Goal: Information Seeking & Learning: Check status

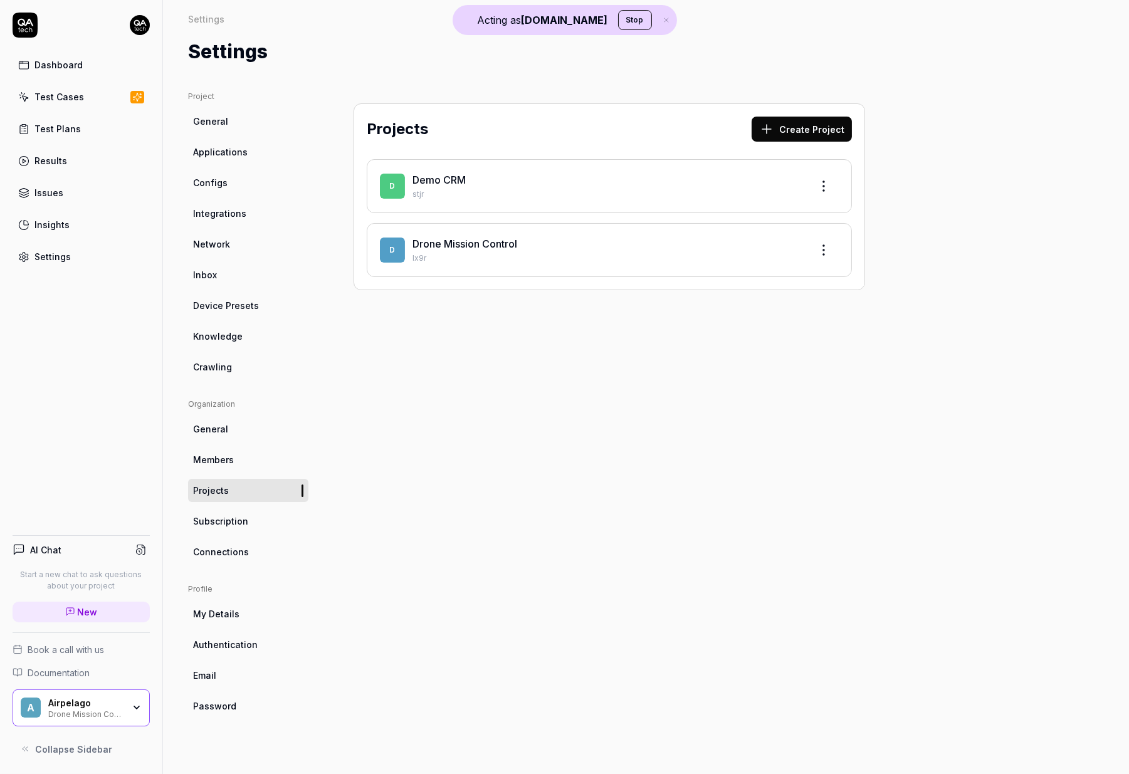
drag, startPoint x: 319, startPoint y: 584, endPoint x: 244, endPoint y: 638, distance: 92.5
click at [71, 712] on div "Airpelago Drone Mission Control" at bounding box center [89, 707] width 83 height 21
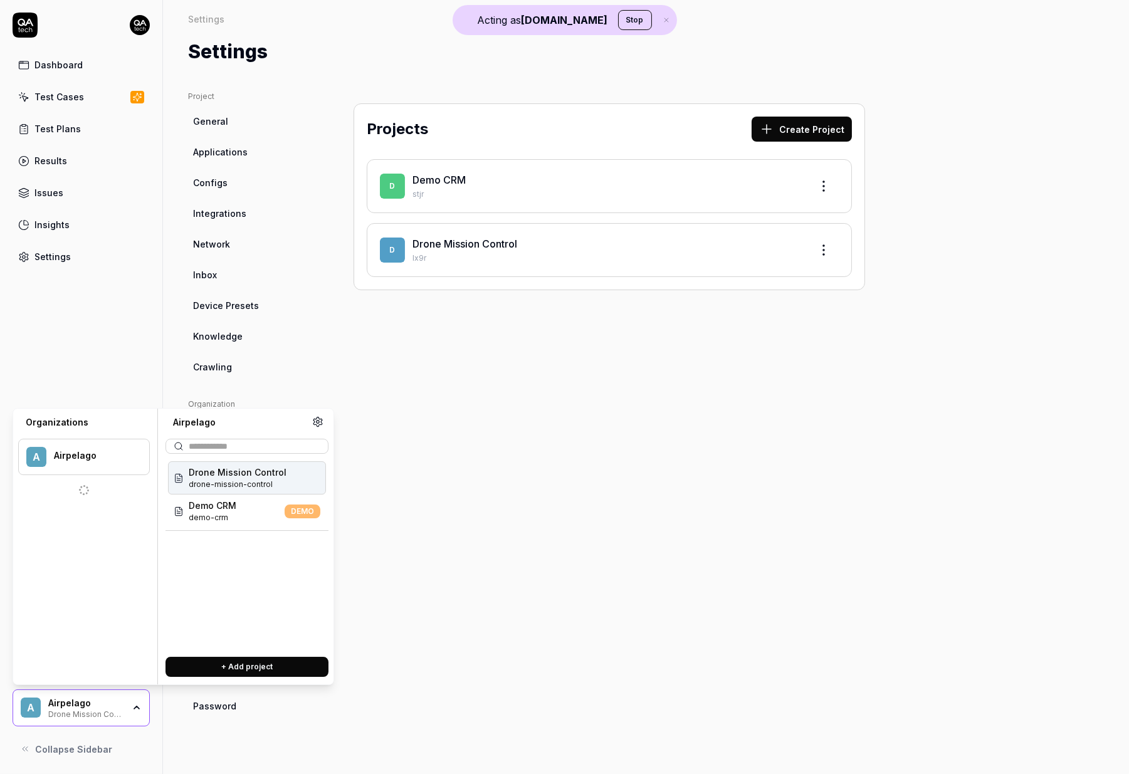
click at [147, 357] on div "Dashboard Test Cases Test Plans Results Issues Insights Settings AI Chat Start …" at bounding box center [81, 387] width 163 height 774
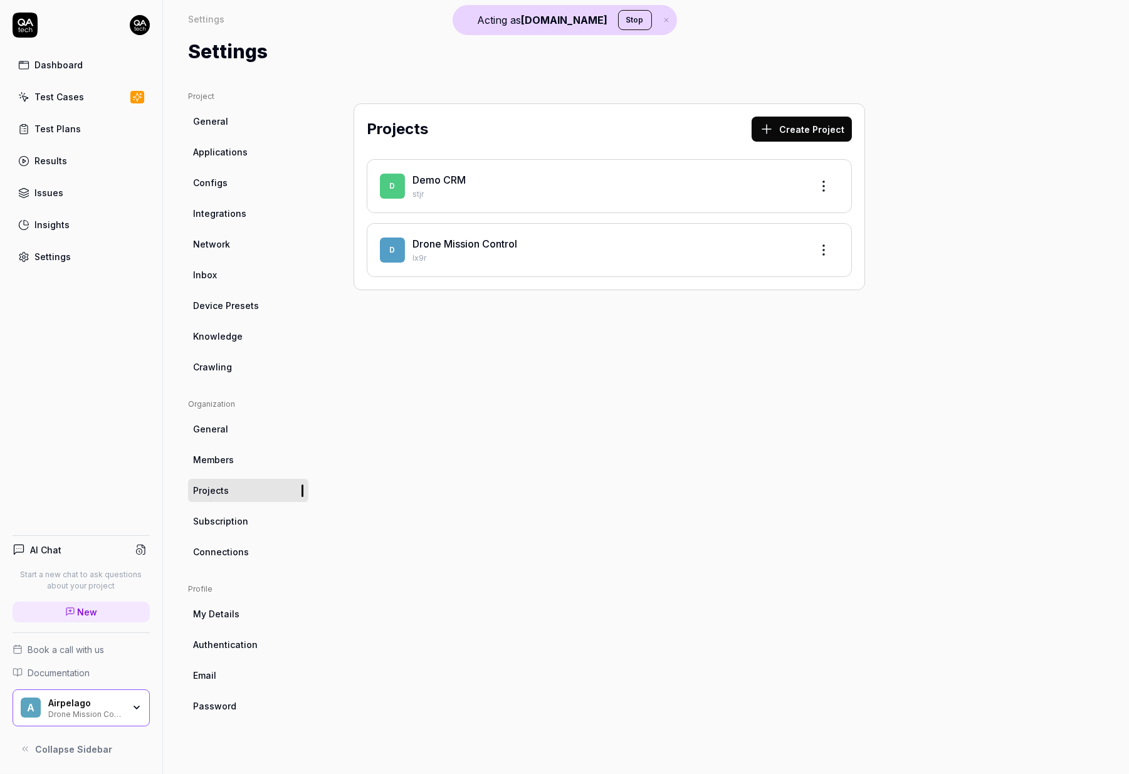
click at [107, 689] on div "A Airpelago Drone Mission Control" at bounding box center [81, 708] width 137 height 38
click at [618, 19] on button "Stop" at bounding box center [635, 20] width 34 height 20
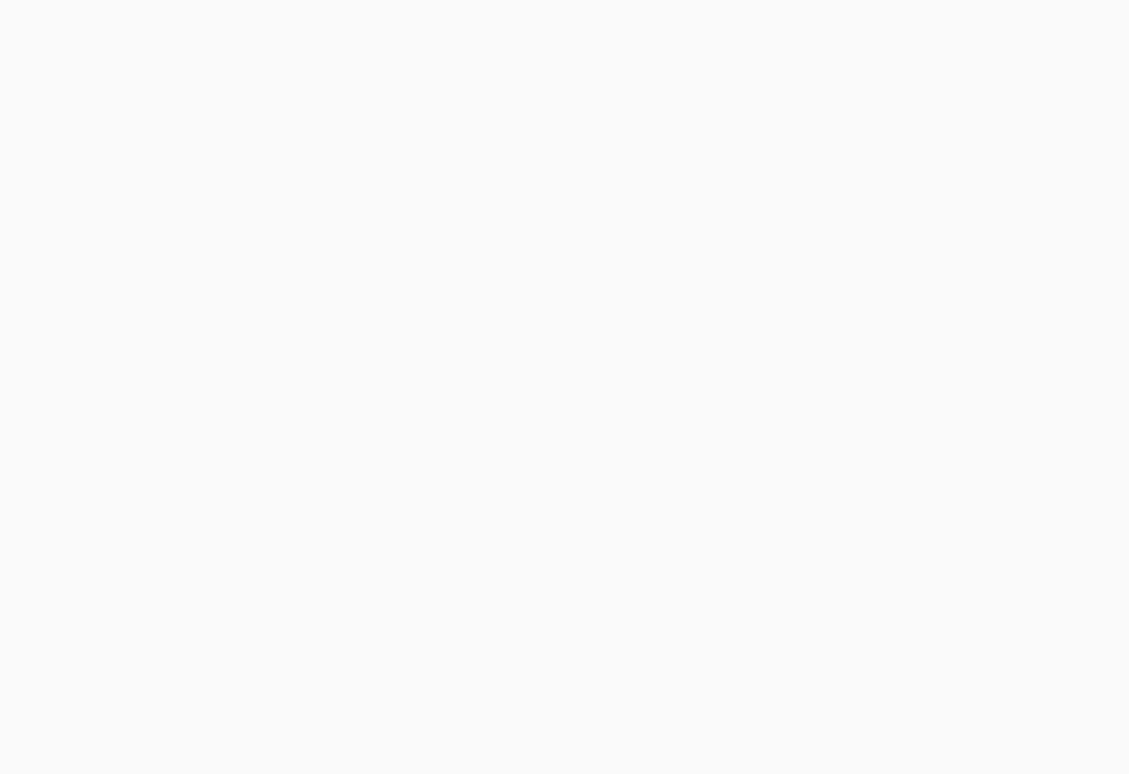
click at [261, 0] on html at bounding box center [564, 0] width 1129 height 0
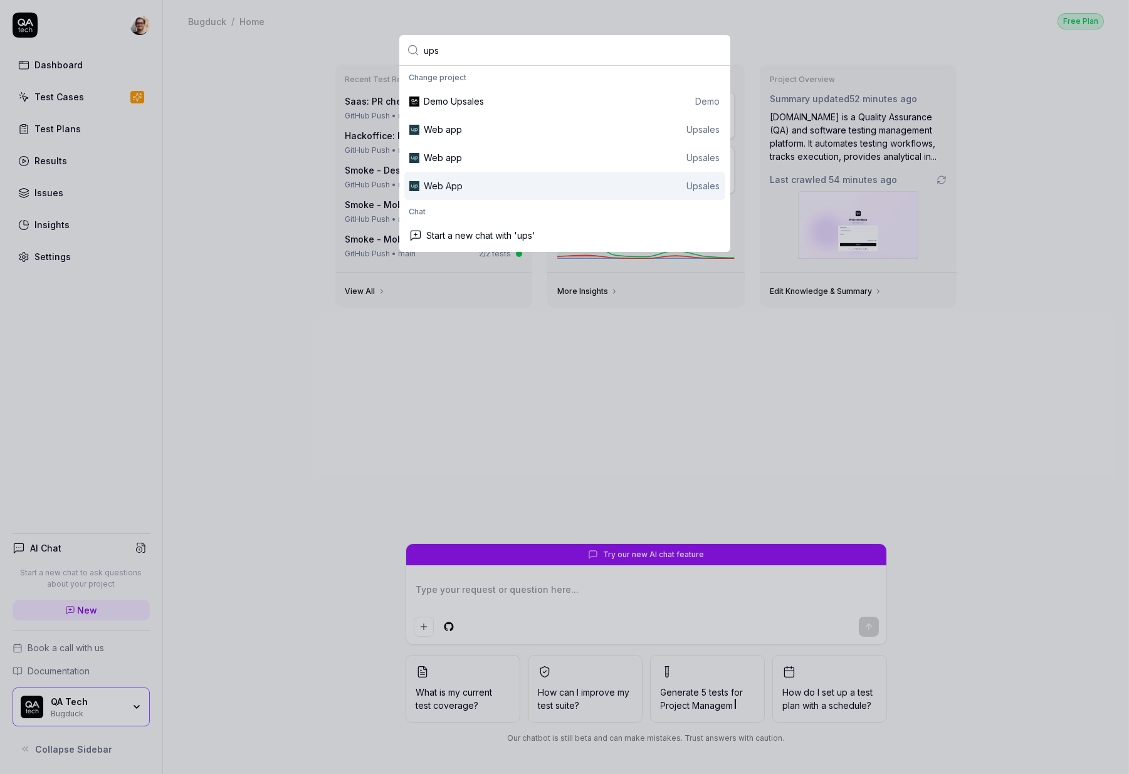
type input "ups"
click at [518, 185] on div "Web App Upsales" at bounding box center [572, 185] width 296 height 13
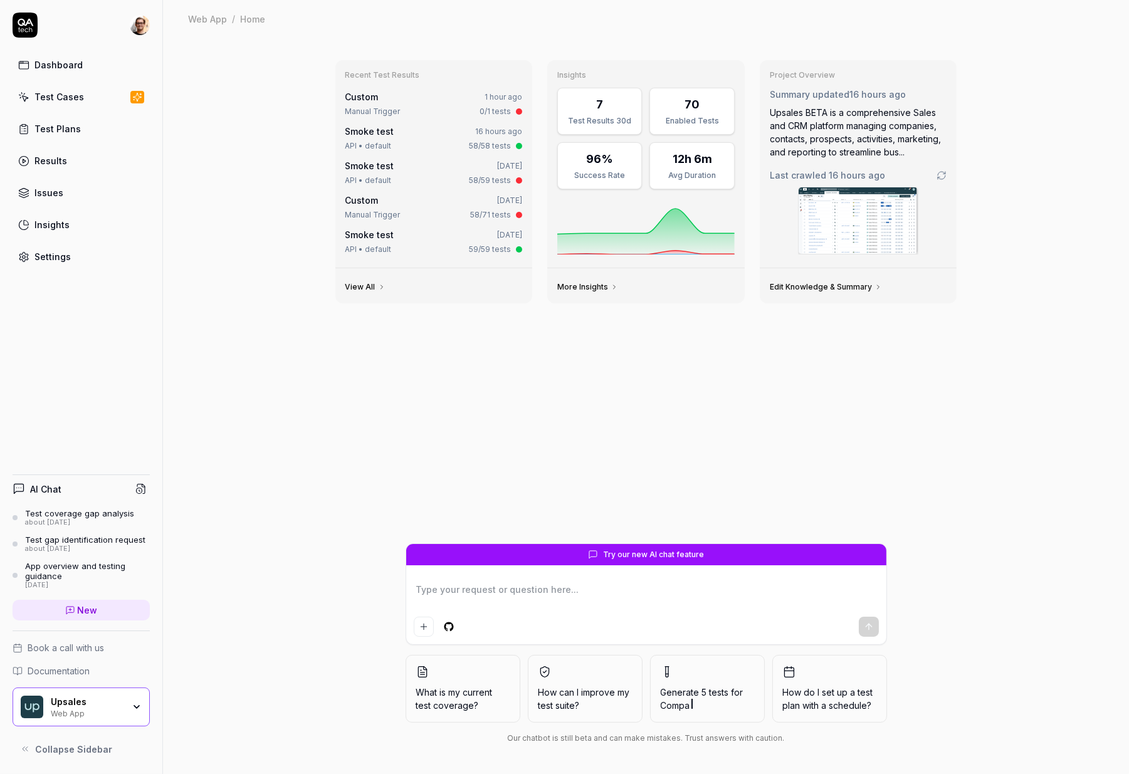
click at [85, 107] on link "Test Cases" at bounding box center [81, 97] width 137 height 24
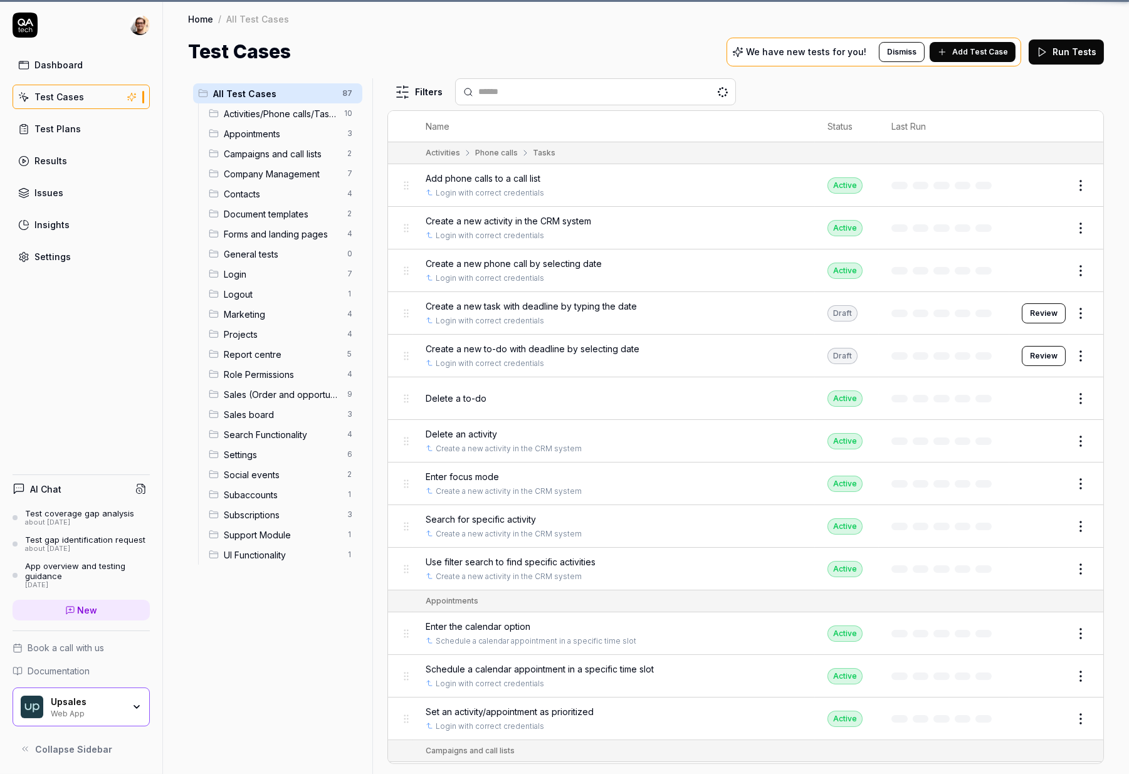
click at [74, 158] on link "Results" at bounding box center [81, 161] width 137 height 24
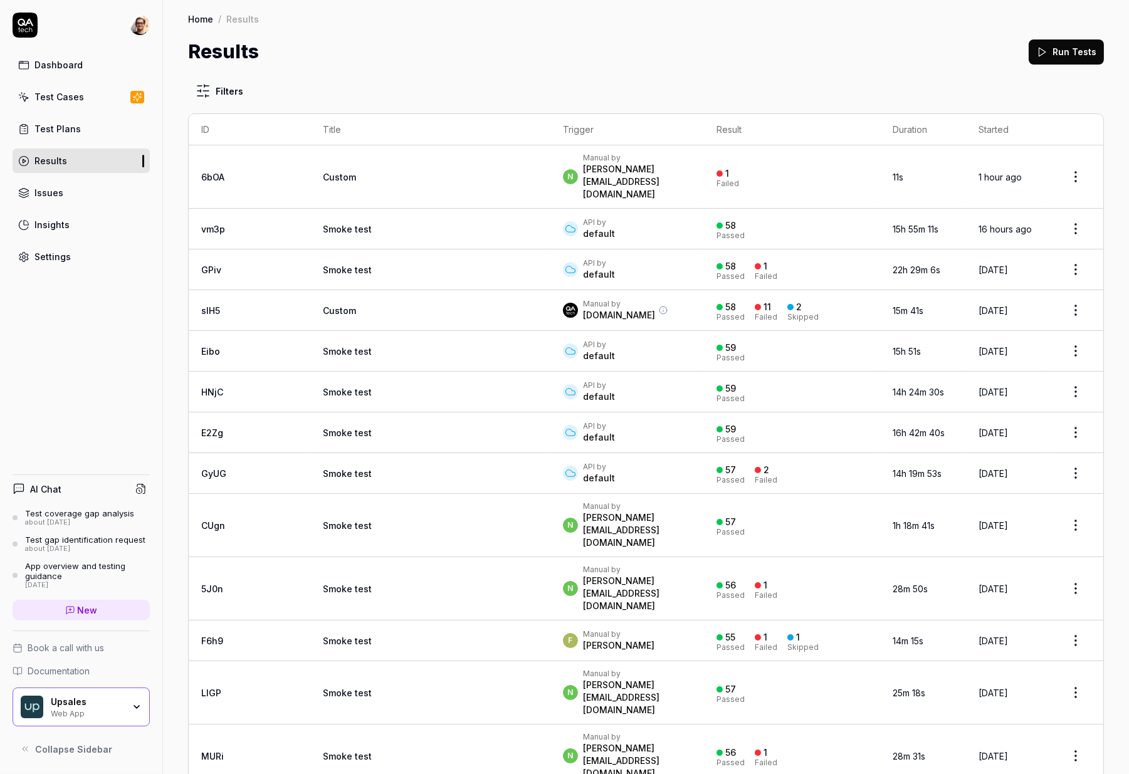
click at [328, 216] on td "Smoke test" at bounding box center [430, 229] width 240 height 41
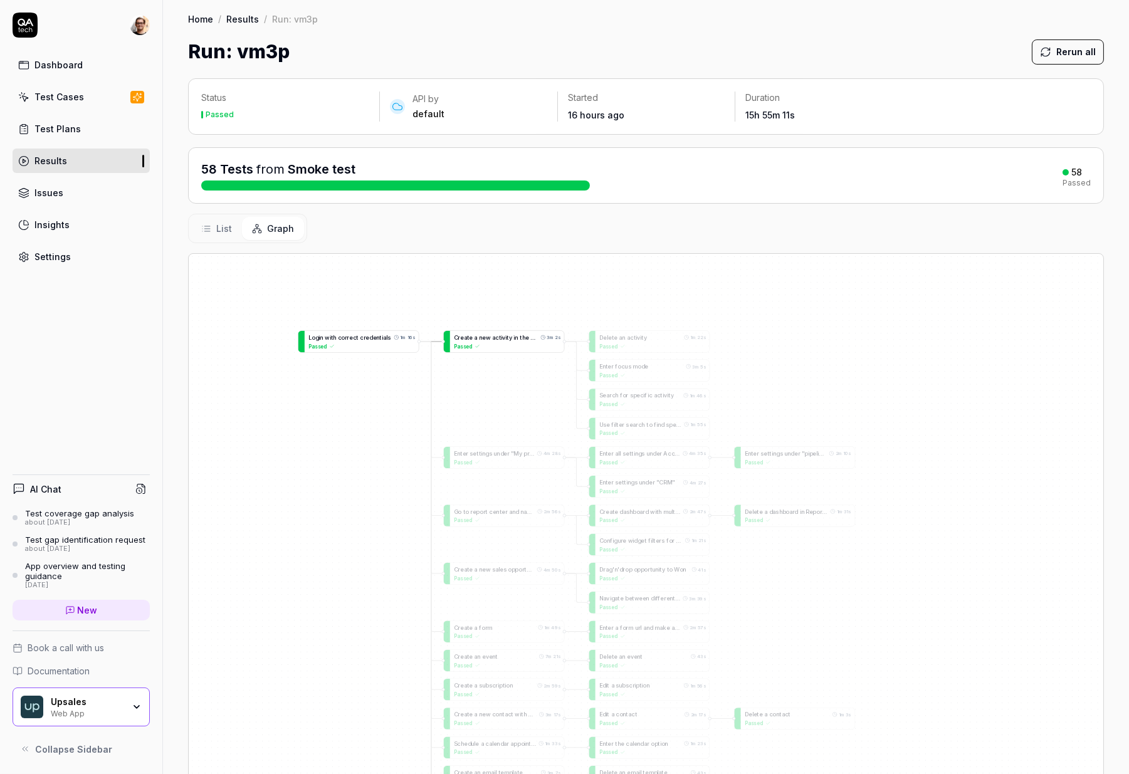
click at [514, 349] on div "Passed" at bounding box center [507, 346] width 107 height 8
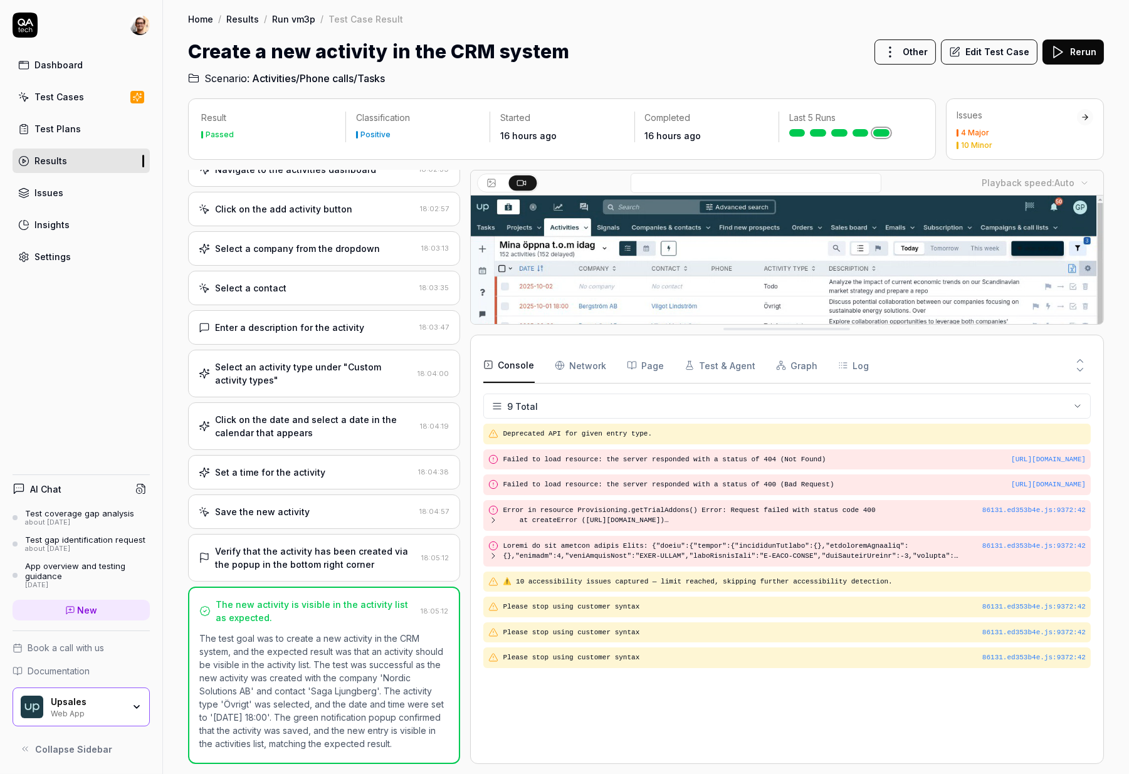
drag, startPoint x: 823, startPoint y: 595, endPoint x: 821, endPoint y: 277, distance: 317.7
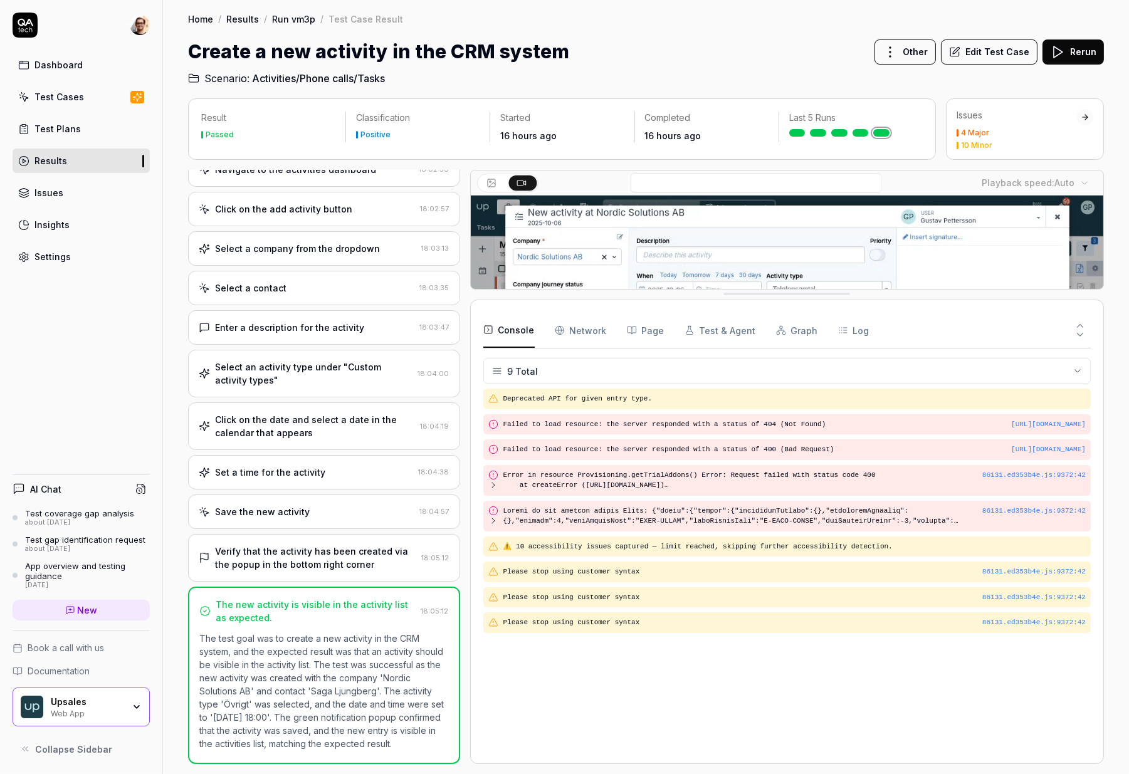
click at [804, 243] on video at bounding box center [787, 393] width 633 height 395
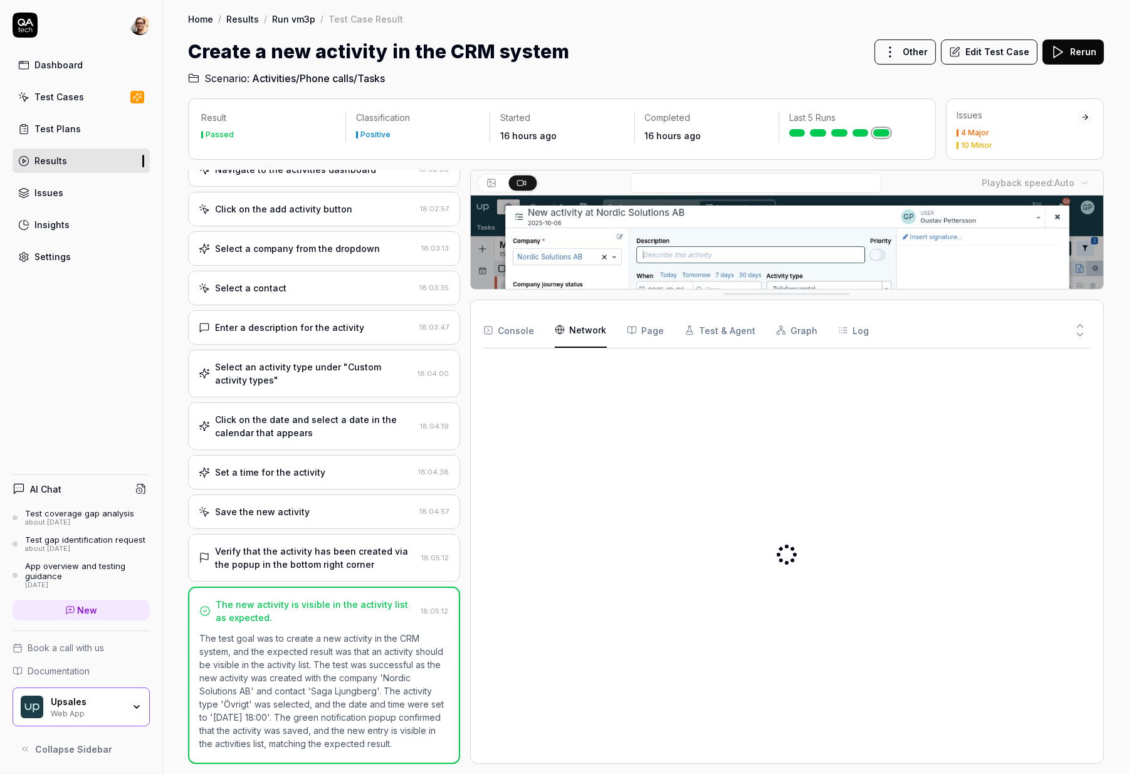
click at [586, 340] on Requests "Network" at bounding box center [581, 330] width 52 height 35
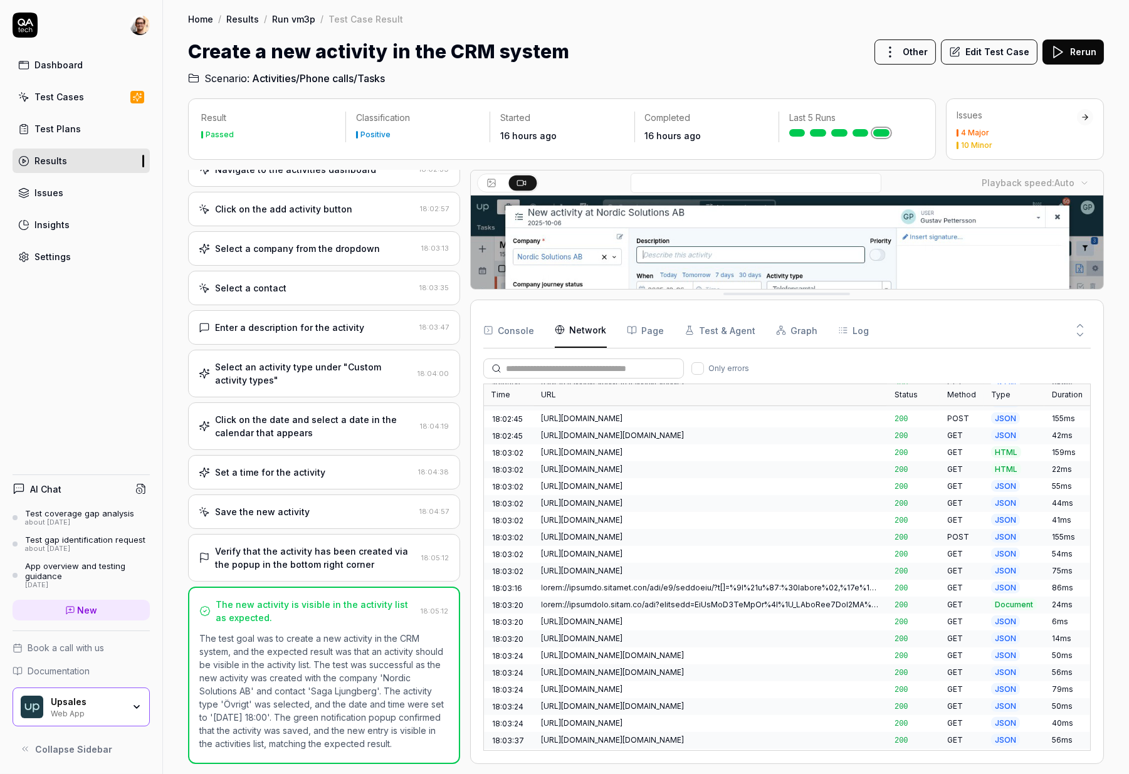
scroll to position [1559, 0]
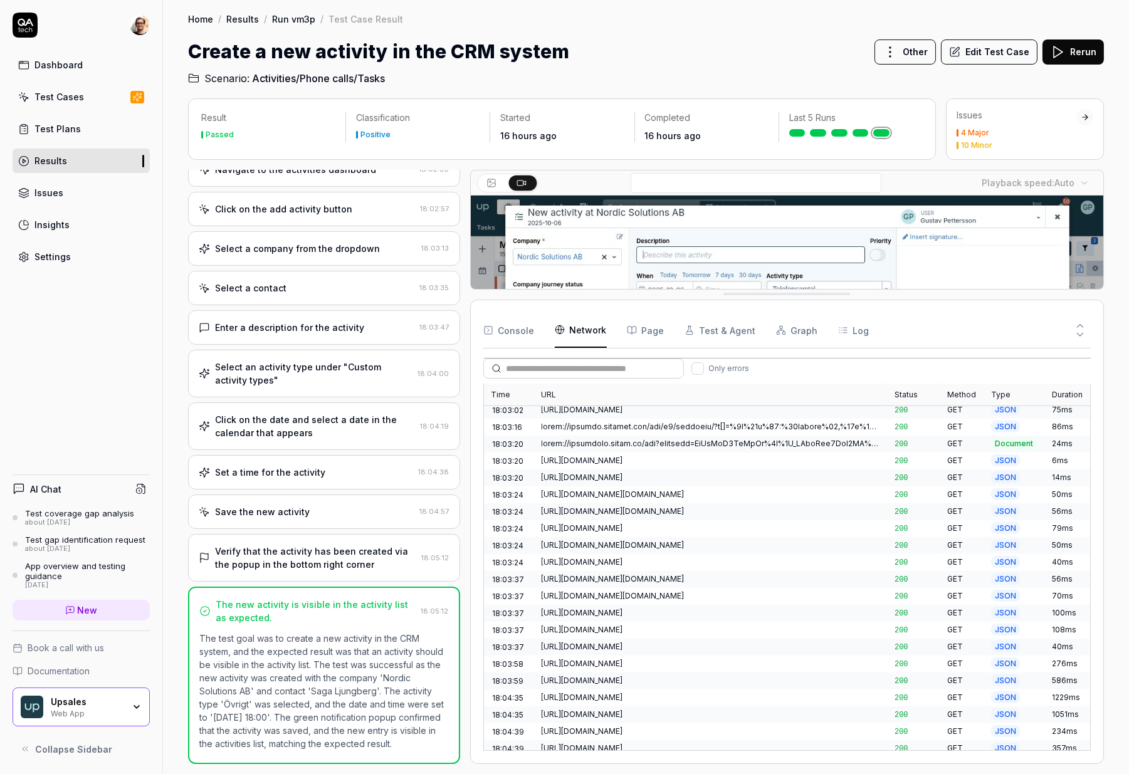
click at [647, 556] on div "[URL][DOMAIN_NAME]" at bounding box center [710, 561] width 338 height 11
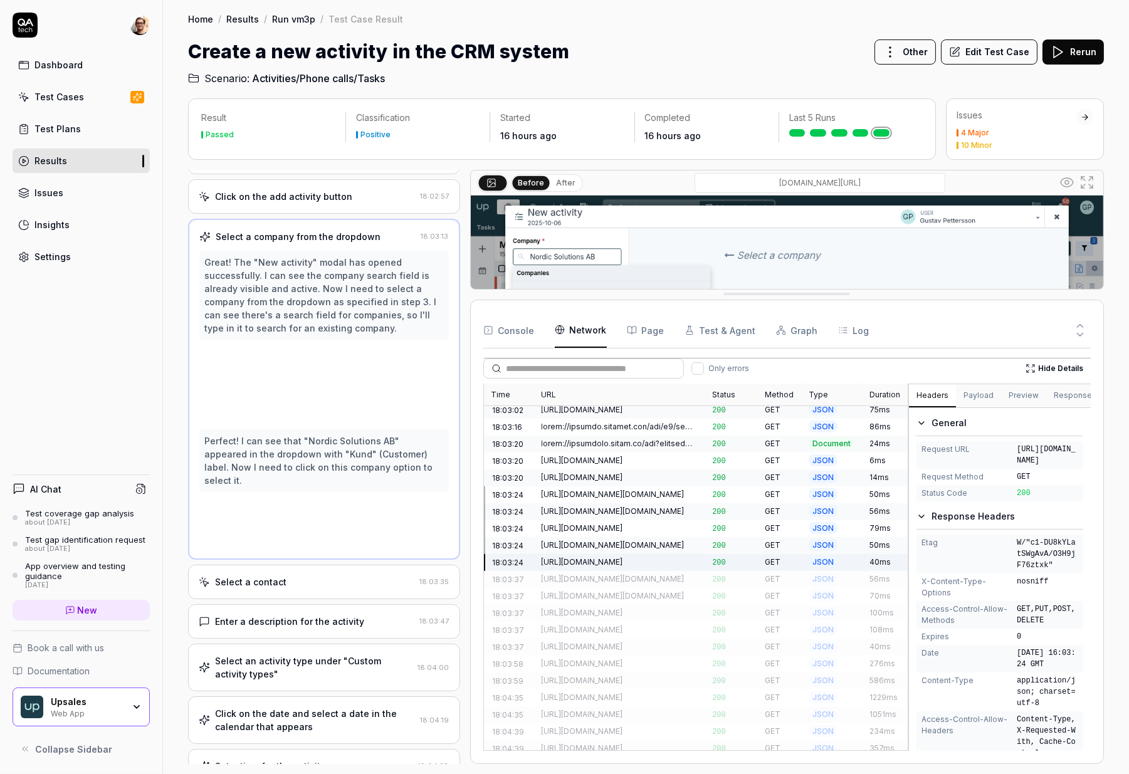
scroll to position [0, 0]
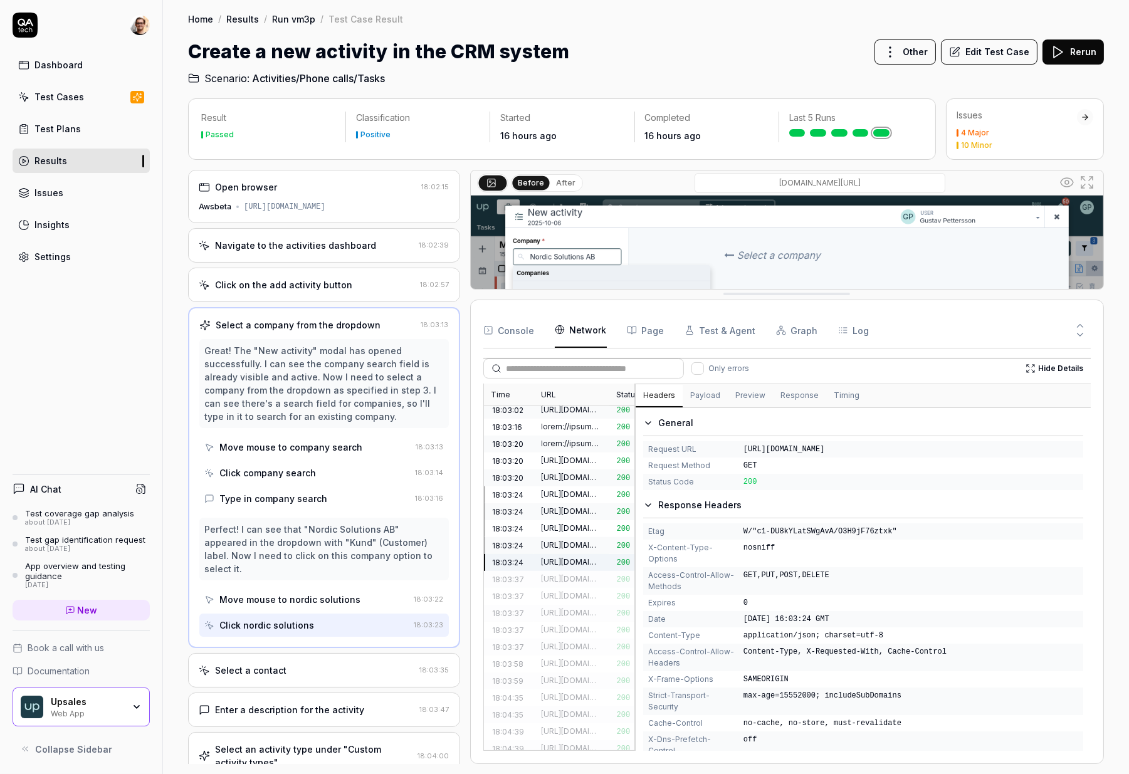
click at [606, 522] on div "Time URL Status Method Type Duration 18:02:17 [URL][DOMAIN_NAME] 200 GET HTML 3…" at bounding box center [787, 566] width 608 height 367
click at [703, 390] on button "Payload" at bounding box center [704, 396] width 45 height 23
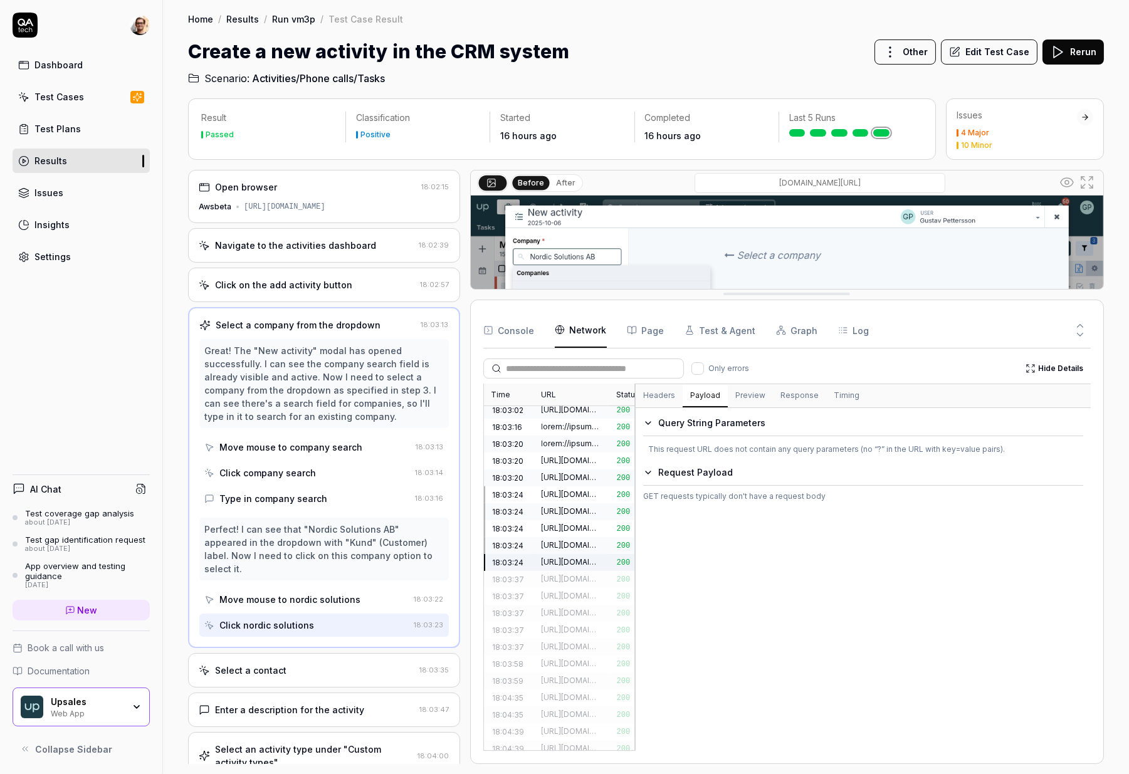
click at [743, 389] on button "Preview" at bounding box center [750, 396] width 45 height 23
click at [786, 392] on button "Response" at bounding box center [799, 396] width 53 height 23
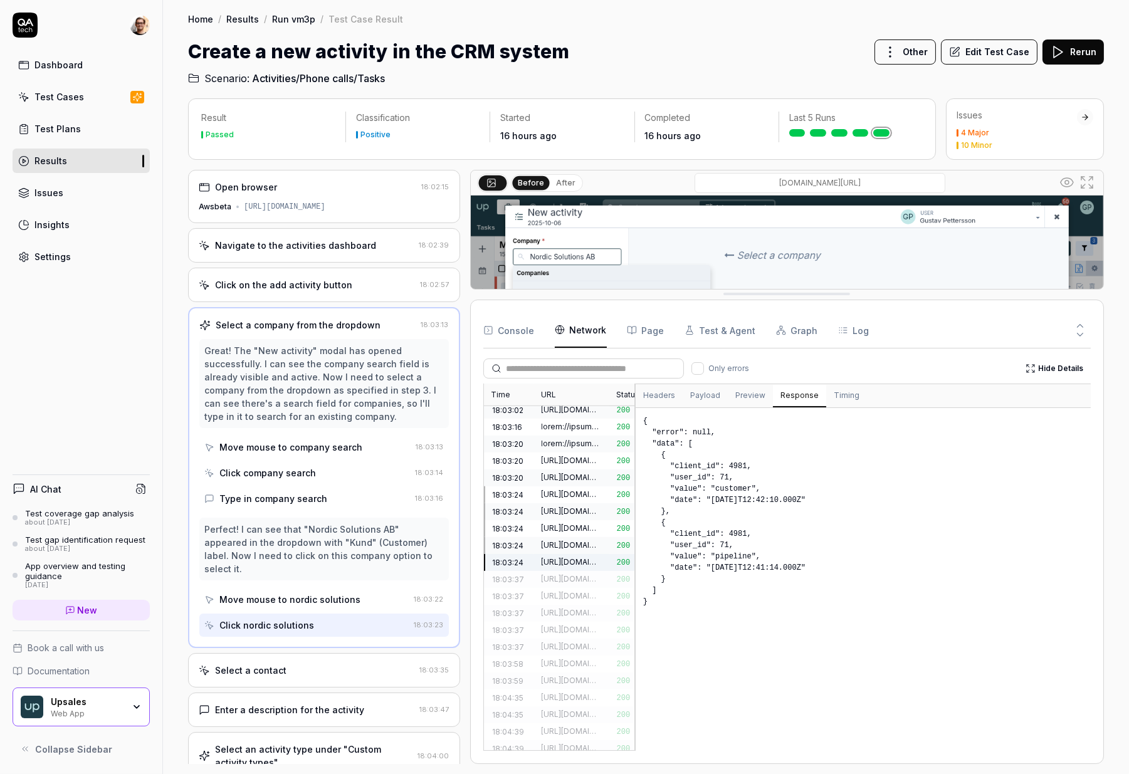
click at [817, 392] on div "Headers Payload Preview Response Timing" at bounding box center [862, 395] width 455 height 23
click at [826, 393] on button "Timing" at bounding box center [846, 396] width 41 height 23
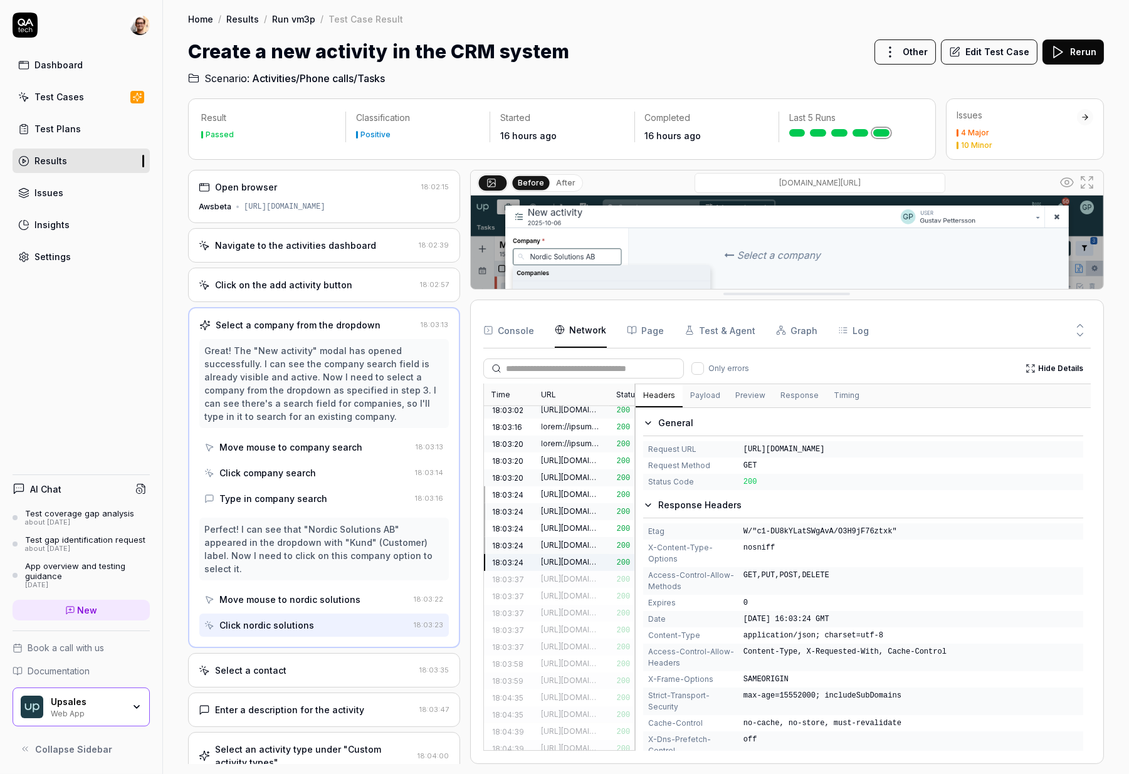
click at [667, 394] on button "Headers" at bounding box center [658, 396] width 47 height 23
click at [917, 352] on Requests "Only errors Hide Details Time URL Status Method Type Duration 18:02:17 [URL][DO…" at bounding box center [787, 549] width 608 height 402
click at [917, 365] on button "Hide Details" at bounding box center [1054, 368] width 73 height 20
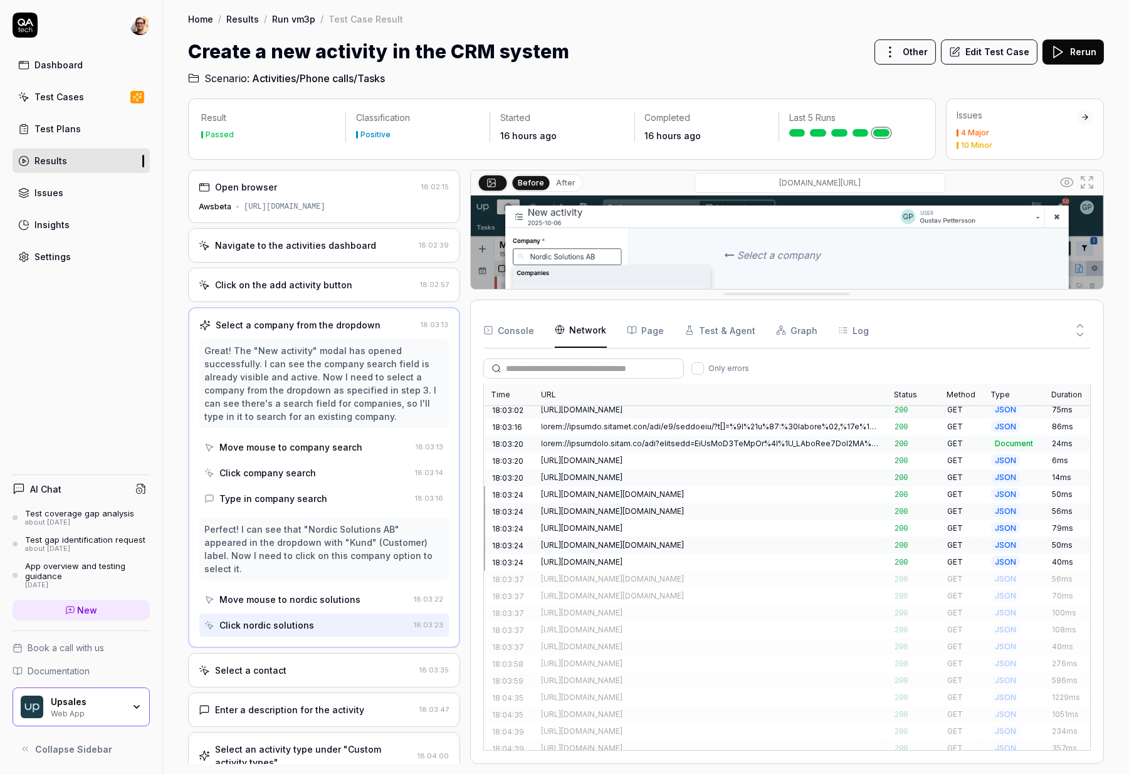
click at [617, 325] on div "Console Network Page Test & Agent Graph Log" at bounding box center [787, 331] width 608 height 36
click at [635, 325] on button "Page" at bounding box center [646, 330] width 38 height 35
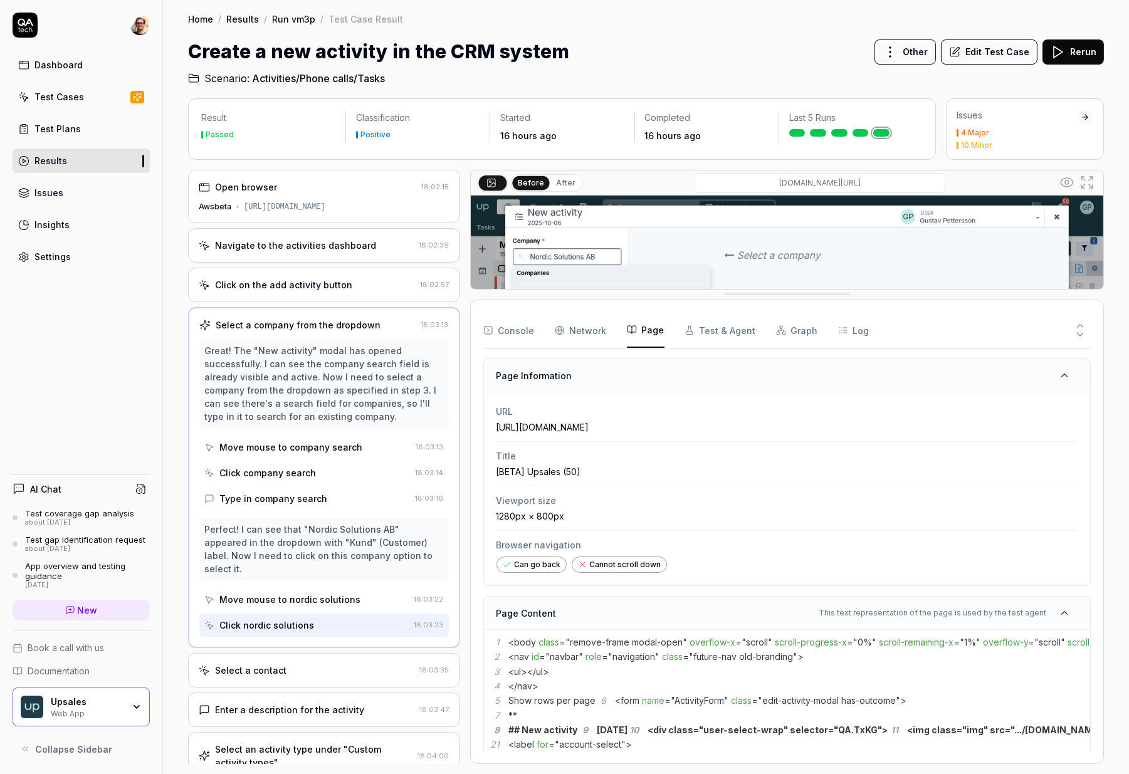
click at [153, 404] on div "Dashboard Test Cases Test Plans Results Issues Insights Settings AI Chat Test c…" at bounding box center [81, 387] width 163 height 774
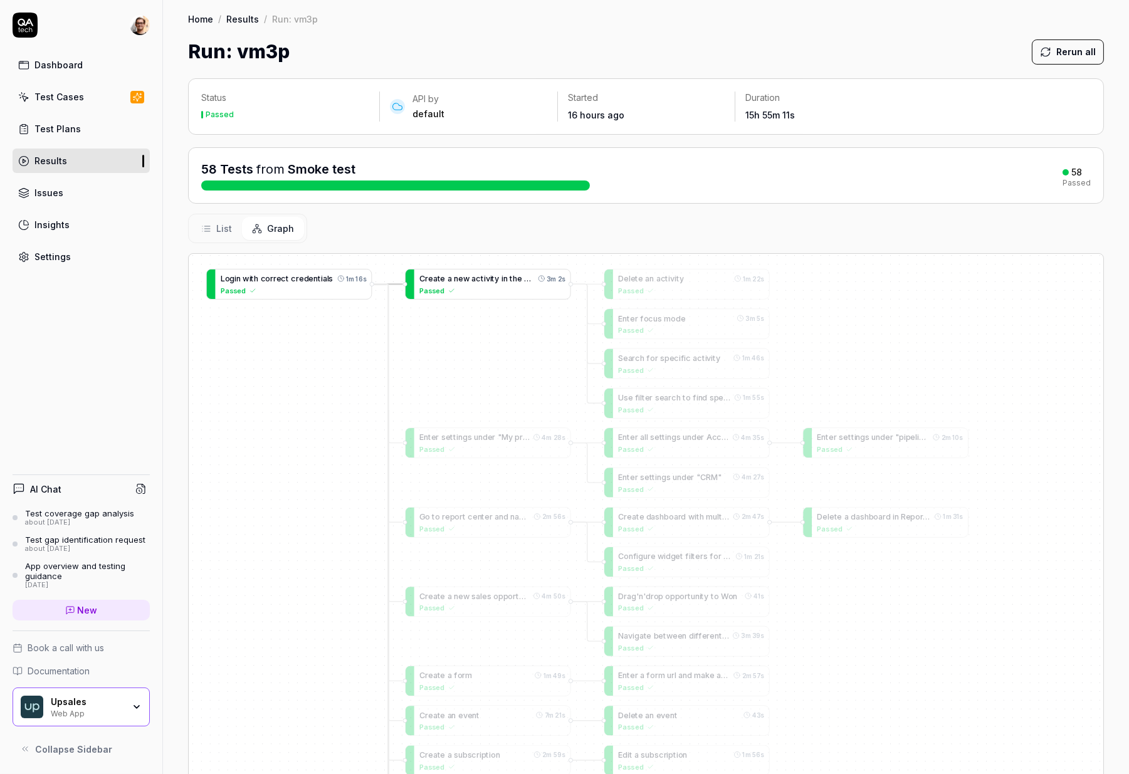
click at [499, 290] on div "Passed" at bounding box center [491, 290] width 145 height 11
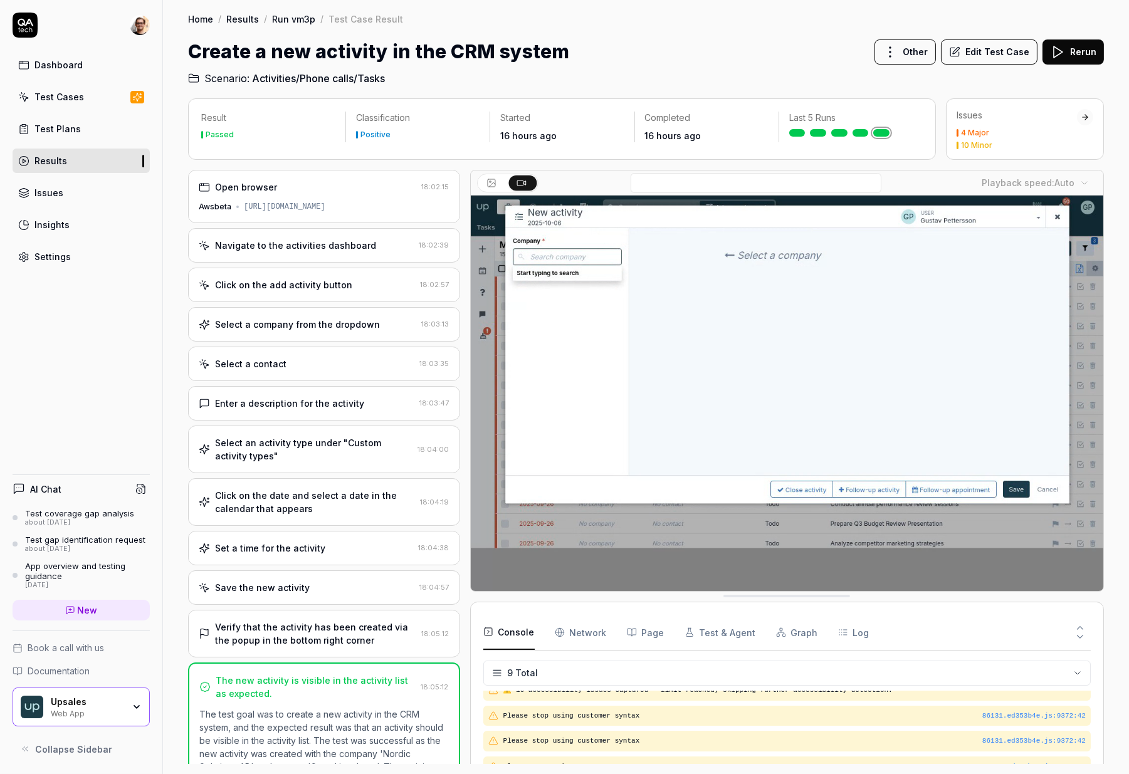
click at [332, 251] on div "Navigate to the activities dashboard" at bounding box center [295, 245] width 161 height 13
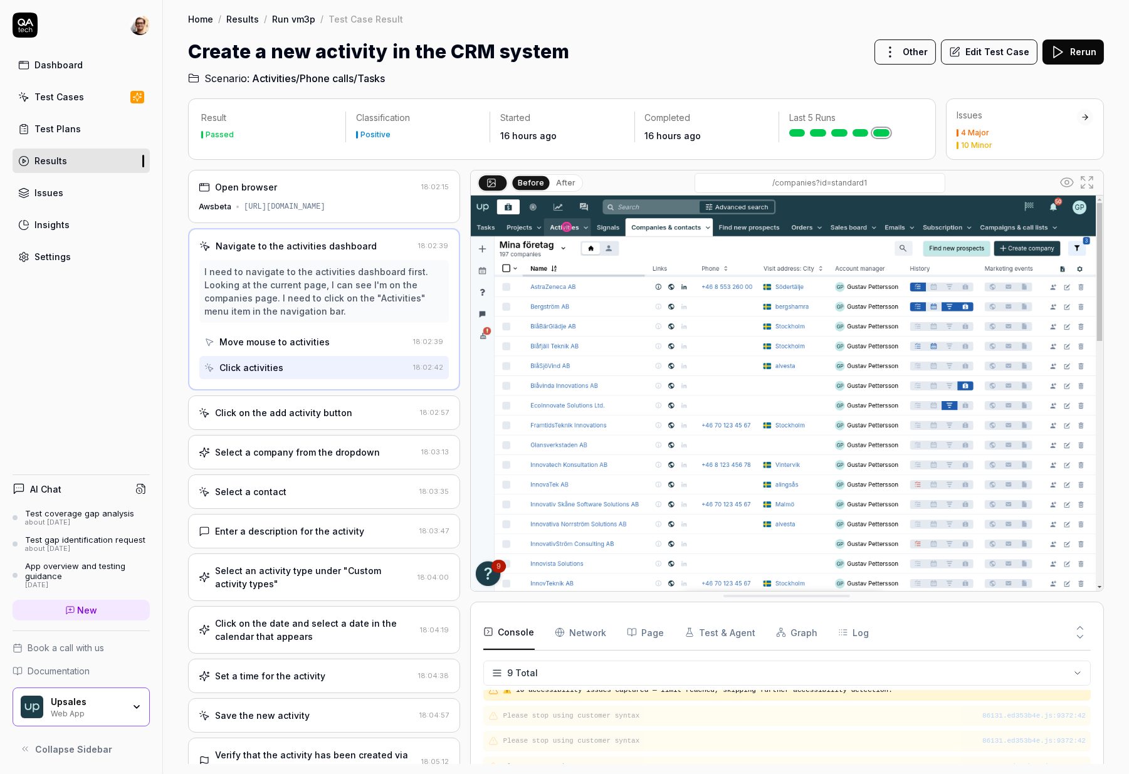
click at [327, 424] on div "Click on the add activity button 18:02:57" at bounding box center [324, 412] width 272 height 34
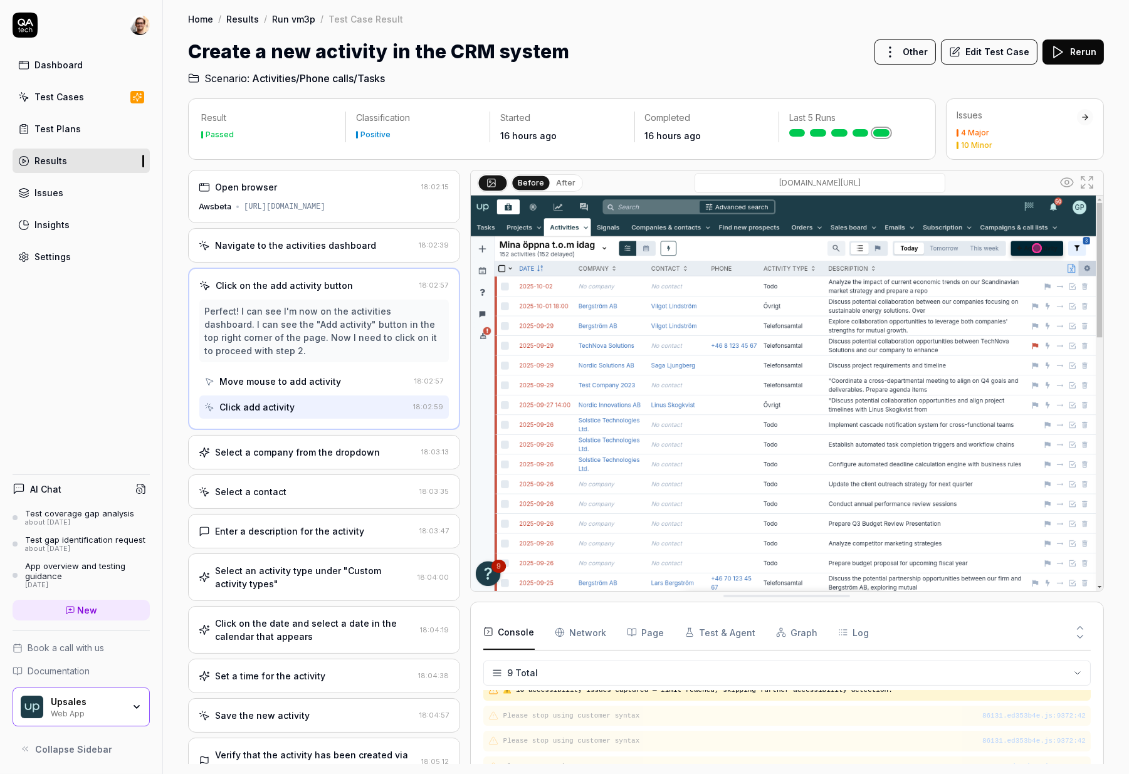
click at [333, 481] on div "Select a contact 18:03:35" at bounding box center [324, 491] width 272 height 34
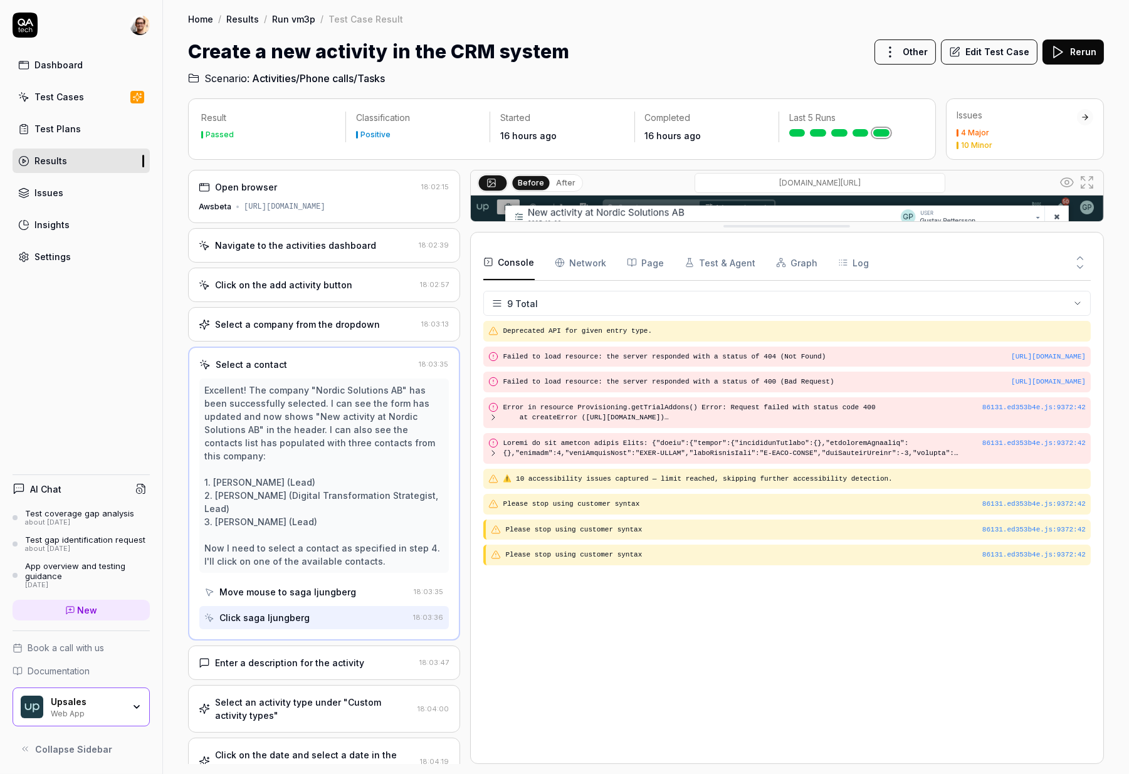
drag, startPoint x: 775, startPoint y: 595, endPoint x: 771, endPoint y: 226, distance: 369.7
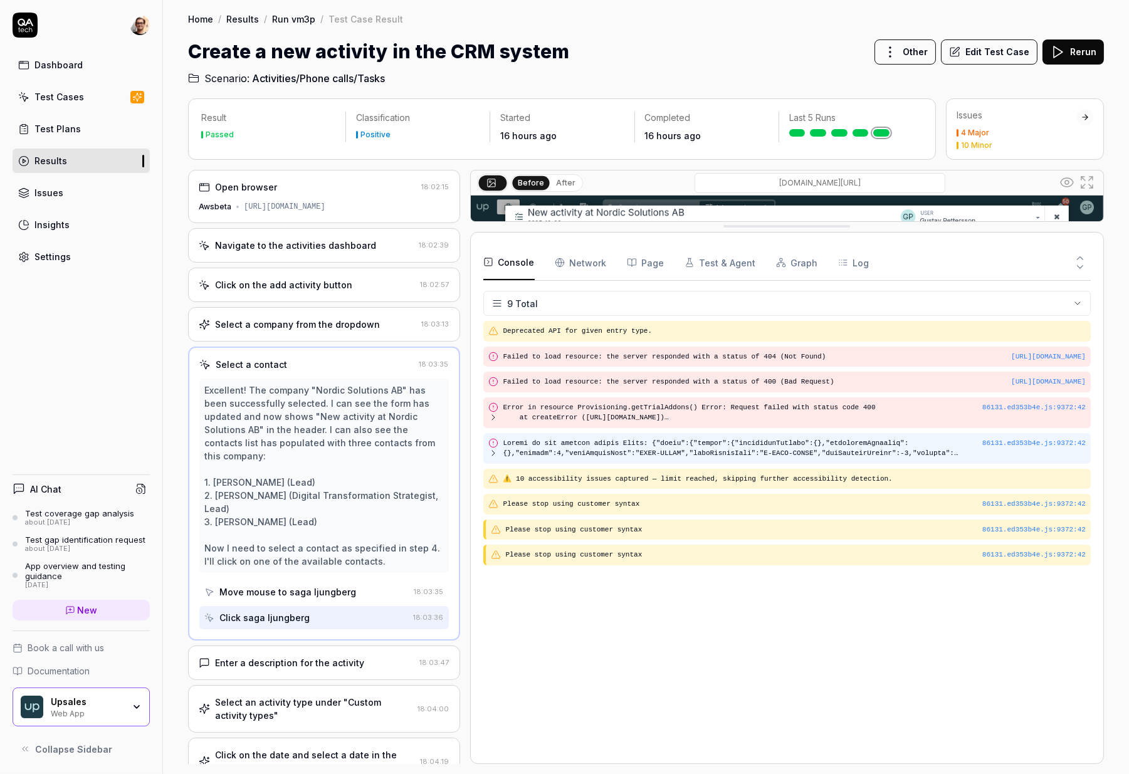
drag, startPoint x: 582, startPoint y: 455, endPoint x: 575, endPoint y: 454, distance: 7.0
click at [582, 455] on pre at bounding box center [742, 448] width 479 height 21
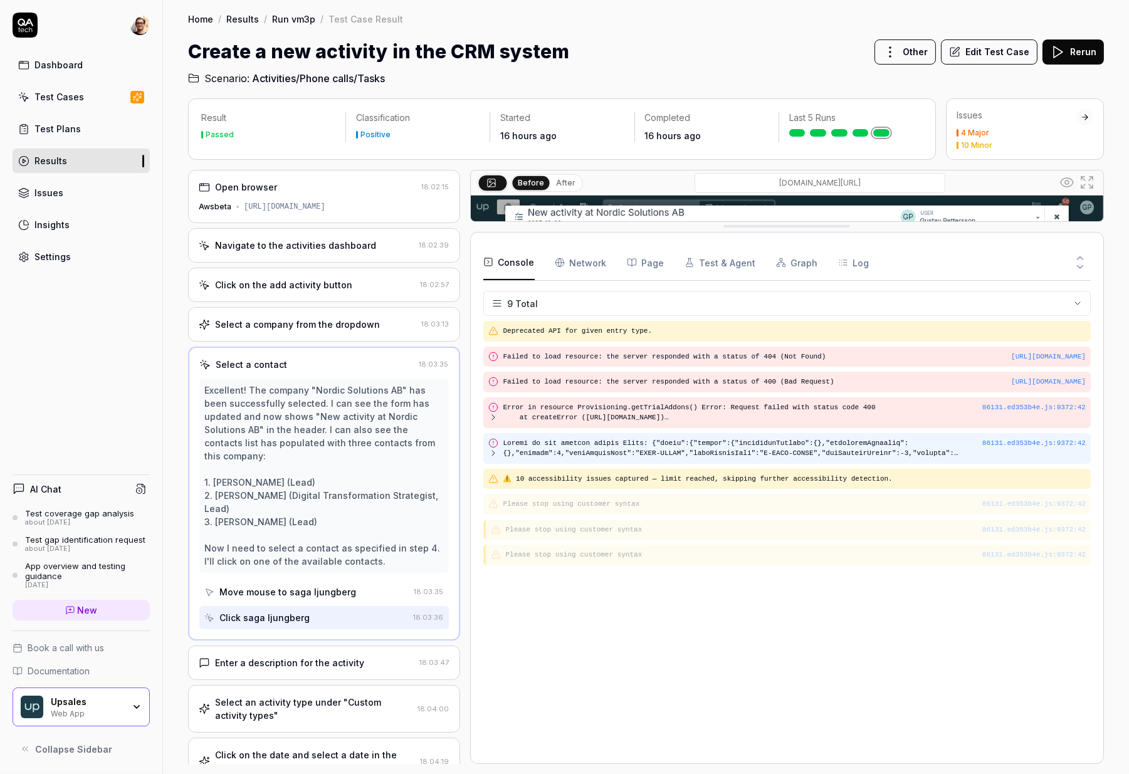
scroll to position [30, 0]
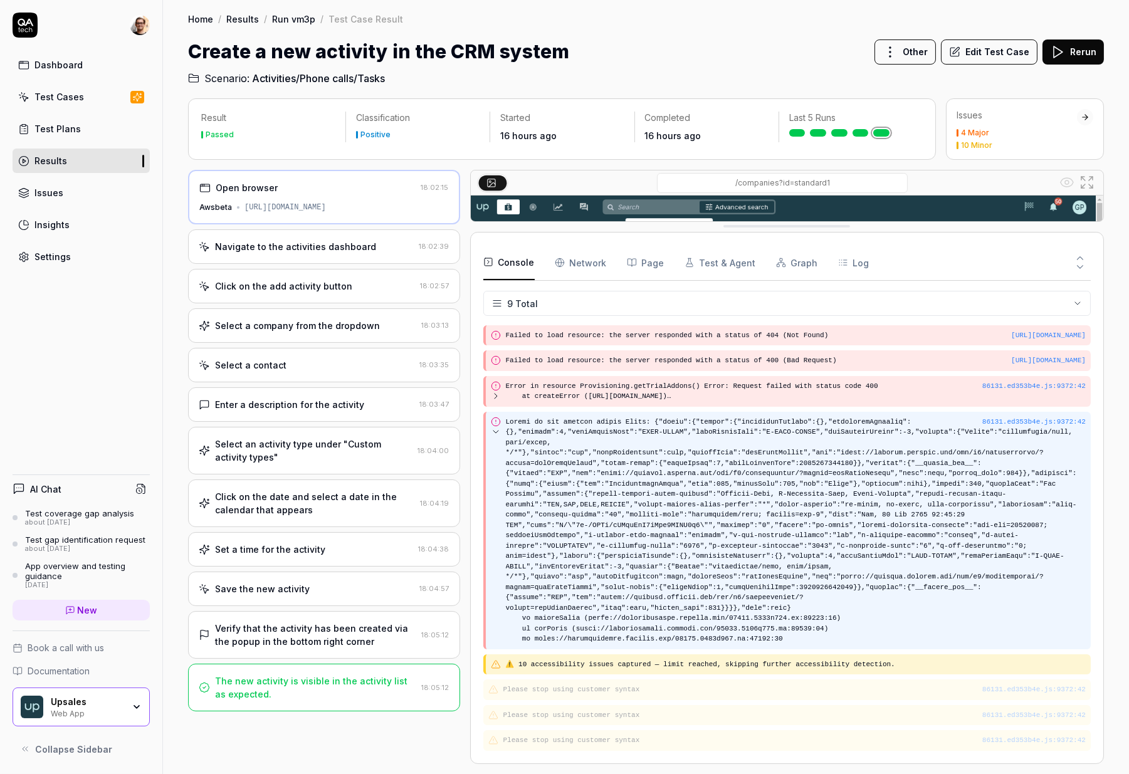
click at [498, 427] on icon at bounding box center [496, 432] width 10 height 10
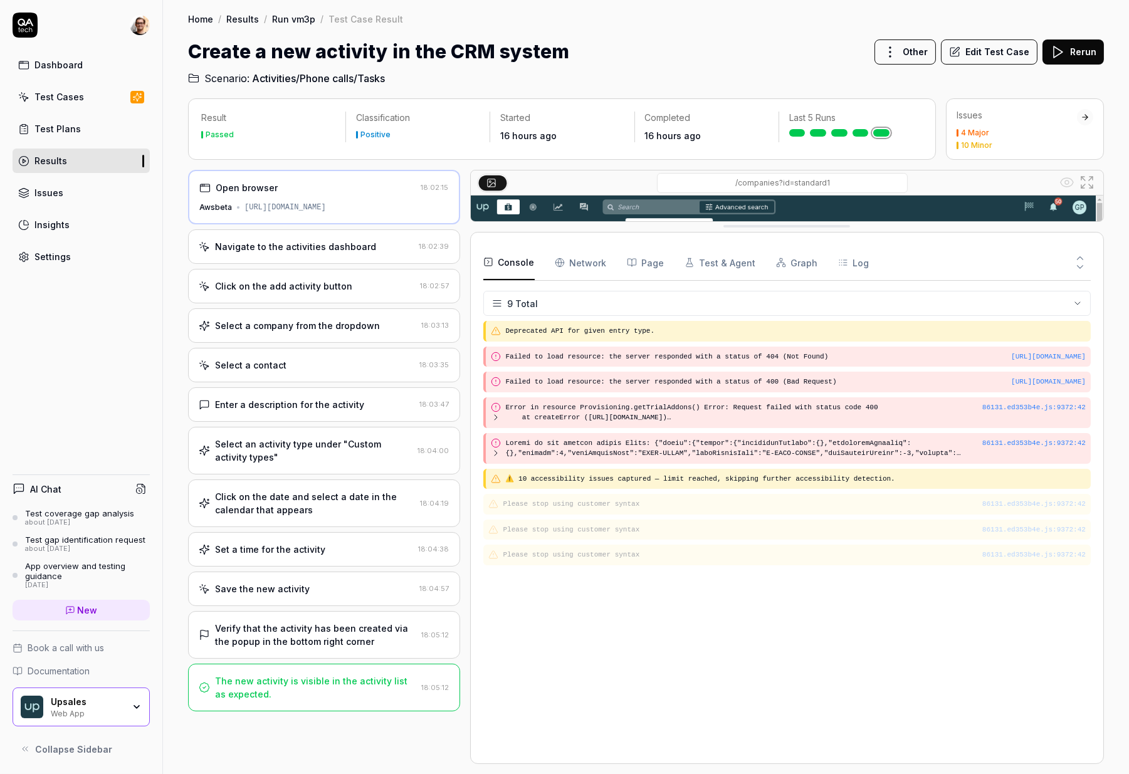
click at [583, 264] on Requests "Network" at bounding box center [581, 262] width 52 height 35
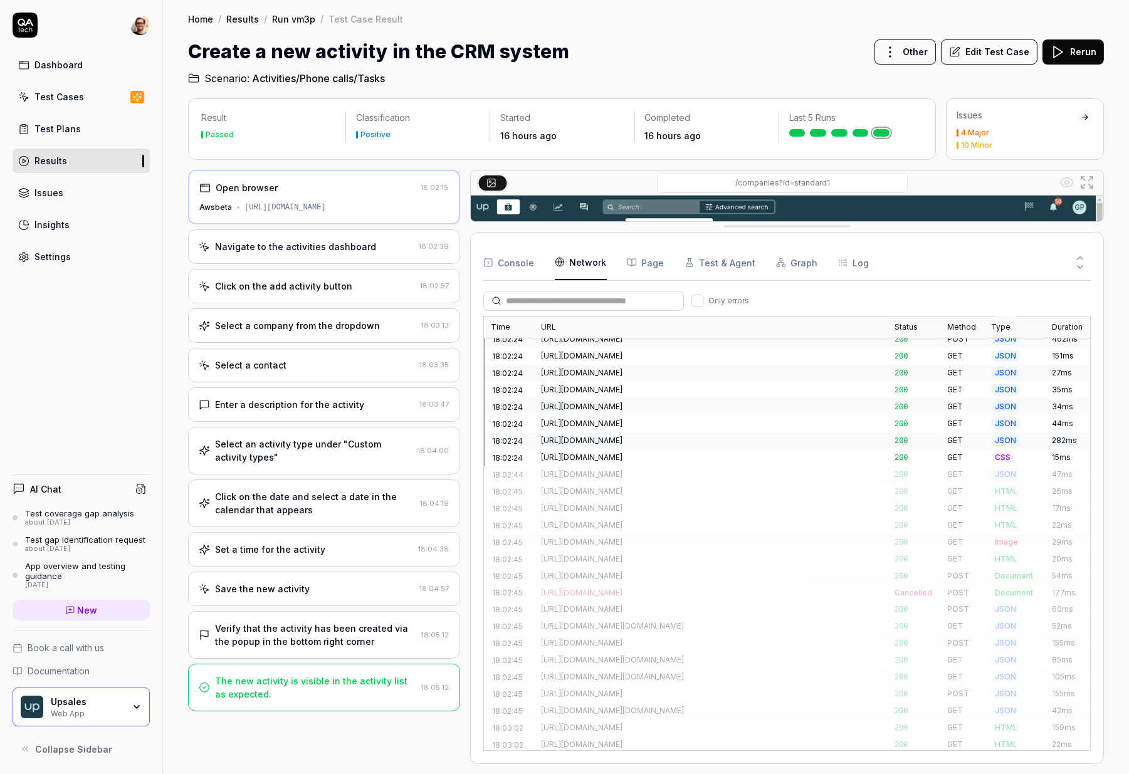
scroll to position [640, 0]
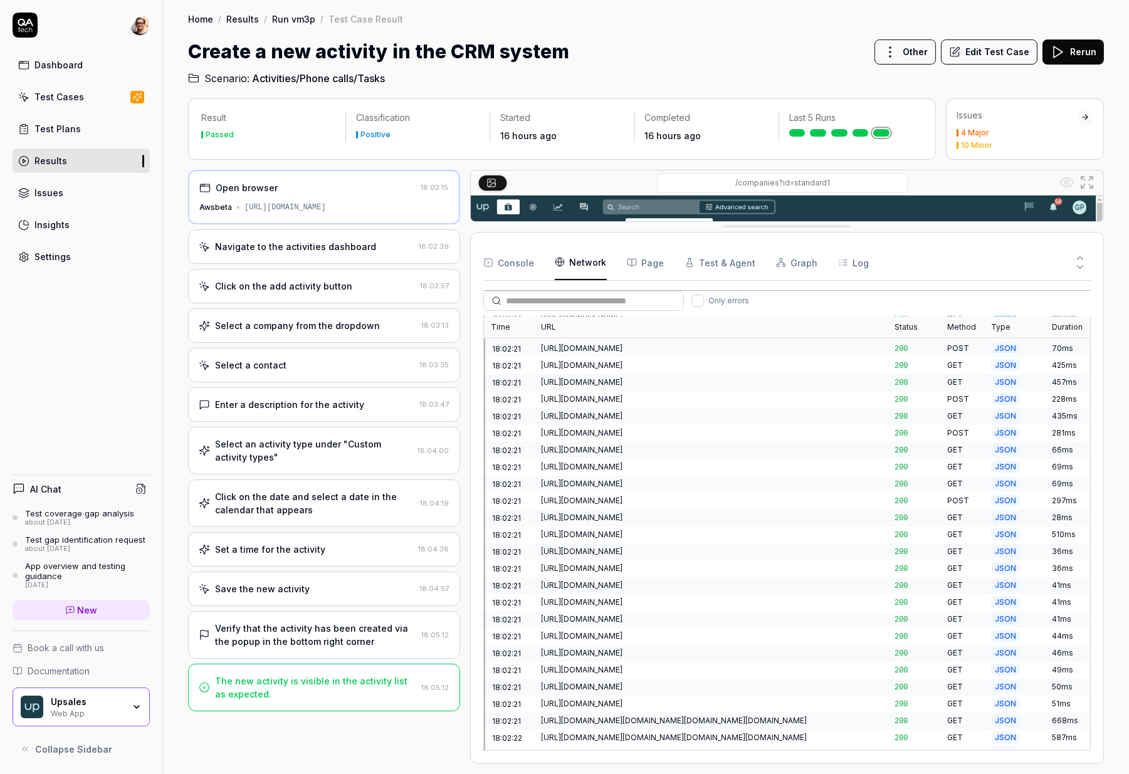
click at [597, 749] on div "[URL][DOMAIN_NAME]" at bounding box center [710, 754] width 338 height 11
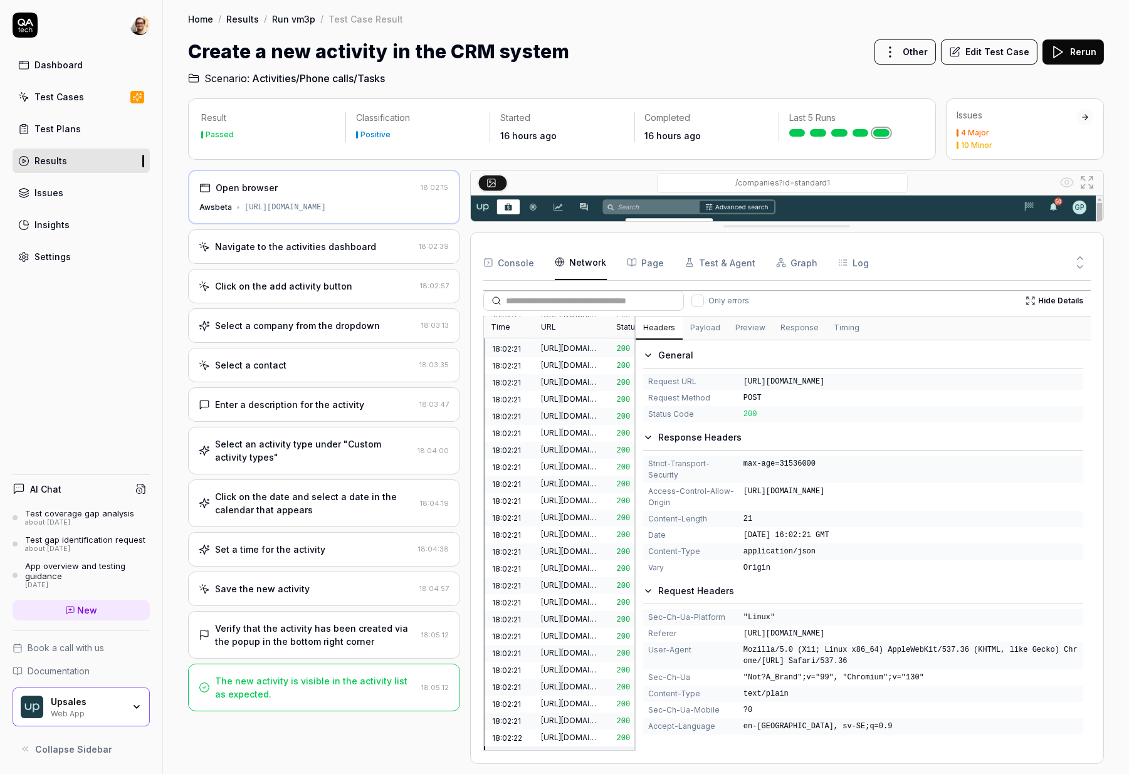
click at [576, 492] on div "Time URL Status Method Type Duration 18:02:17 [URL][DOMAIN_NAME] 200 GET HTML 3…" at bounding box center [787, 533] width 608 height 435
click at [712, 331] on button "Payload" at bounding box center [704, 328] width 45 height 23
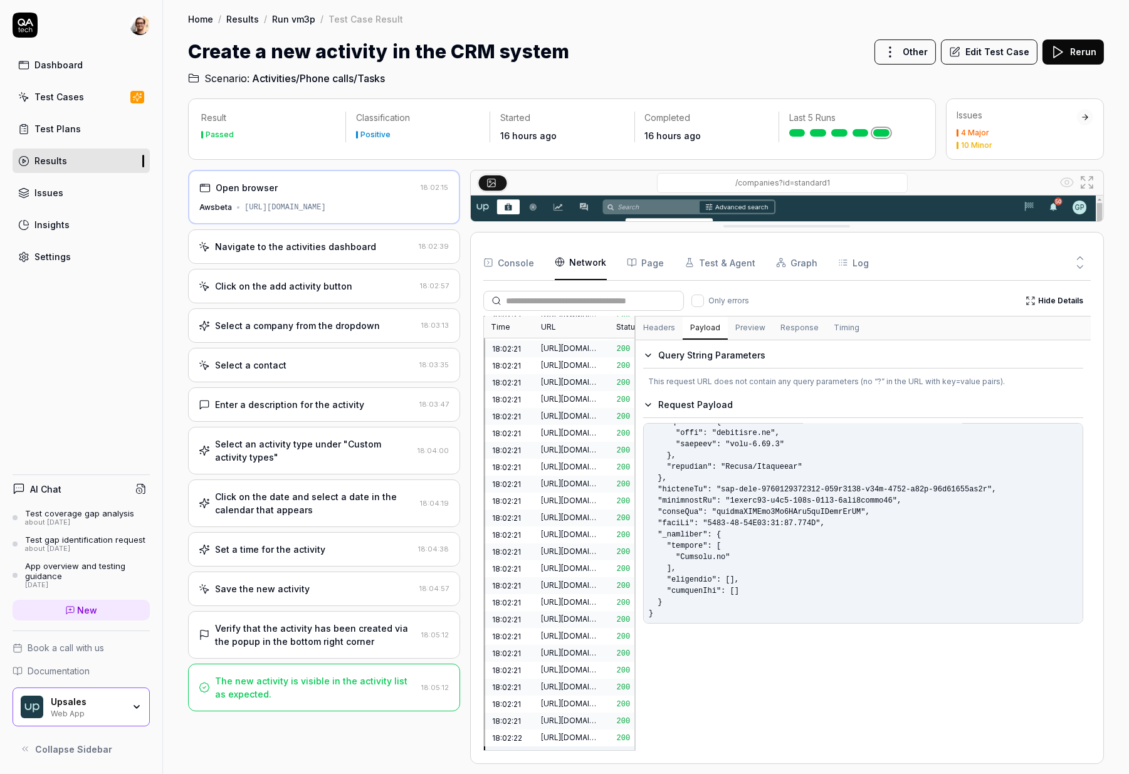
scroll to position [0, 0]
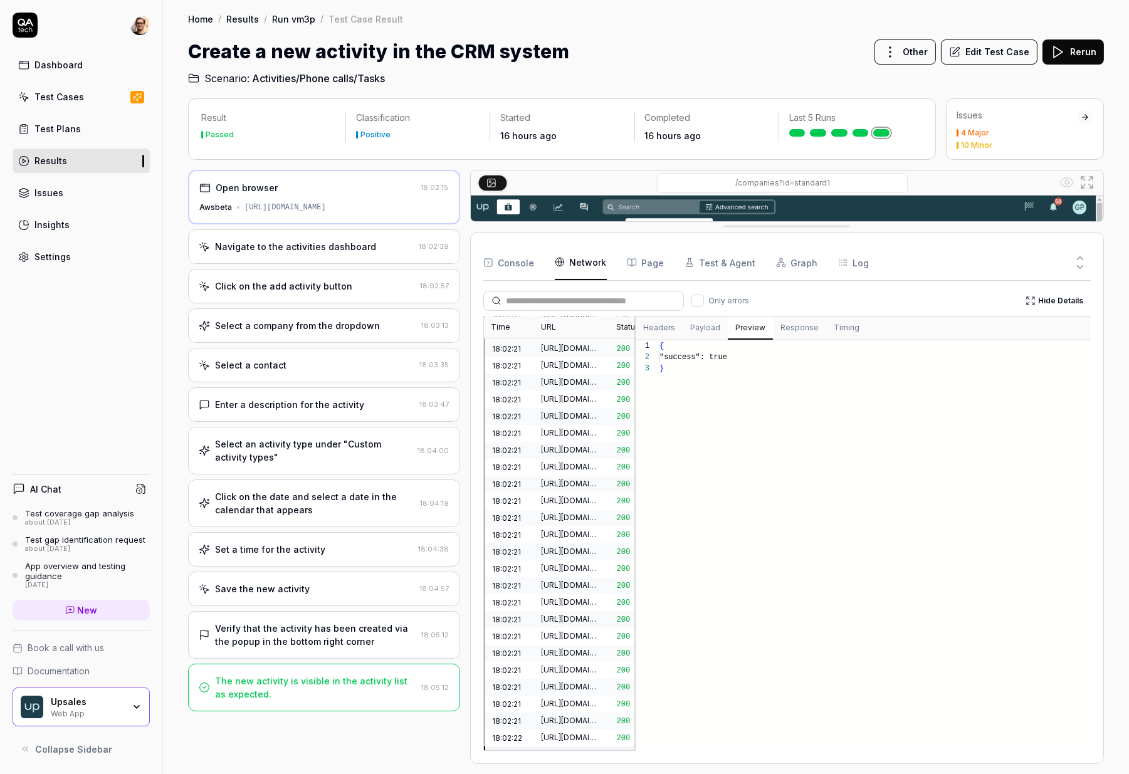
click at [746, 332] on button "Preview" at bounding box center [750, 328] width 45 height 23
click at [791, 327] on button "Response" at bounding box center [799, 328] width 53 height 23
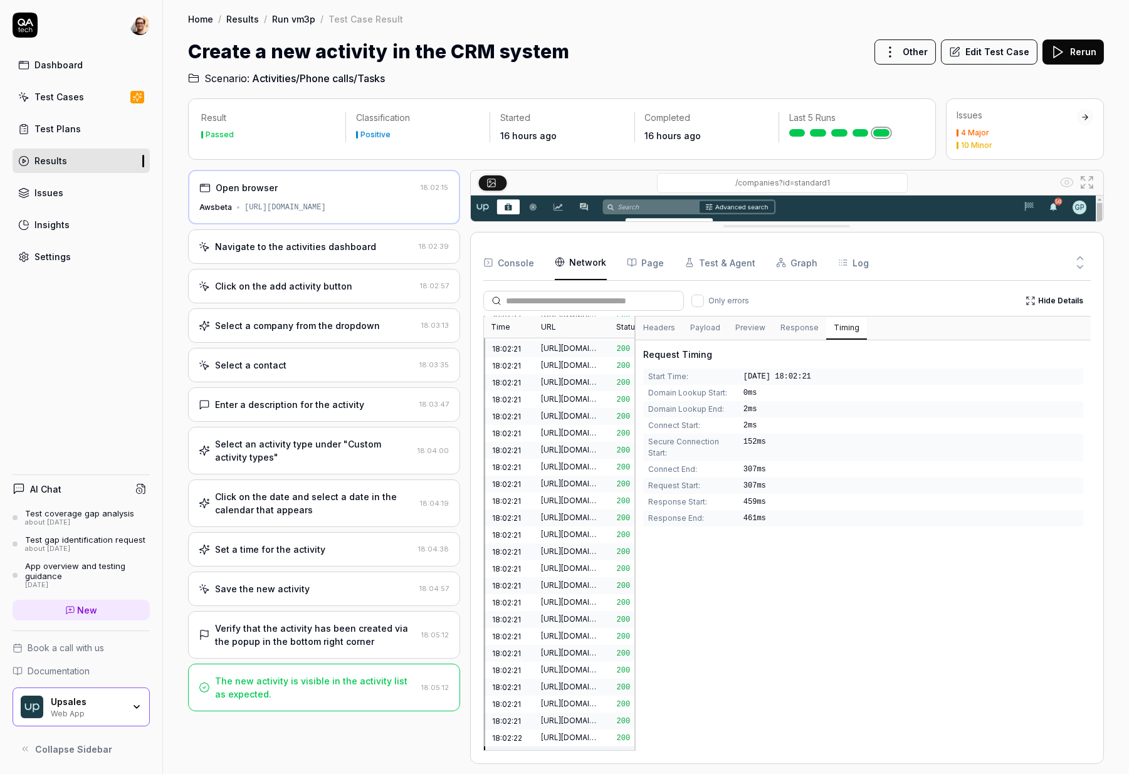
click at [837, 325] on button "Timing" at bounding box center [846, 328] width 41 height 23
click at [917, 303] on button "Hide Details" at bounding box center [1054, 301] width 73 height 20
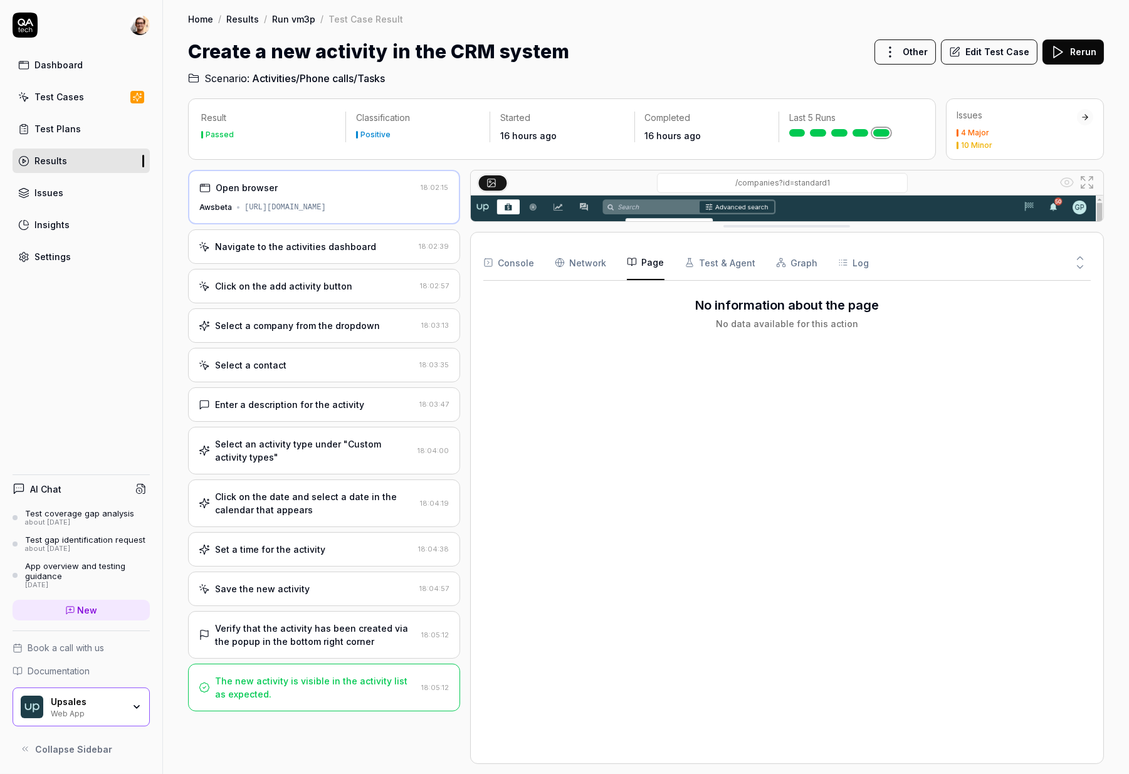
click at [637, 269] on button "Page" at bounding box center [646, 262] width 38 height 35
click at [684, 266] on icon "button" at bounding box center [689, 263] width 10 height 10
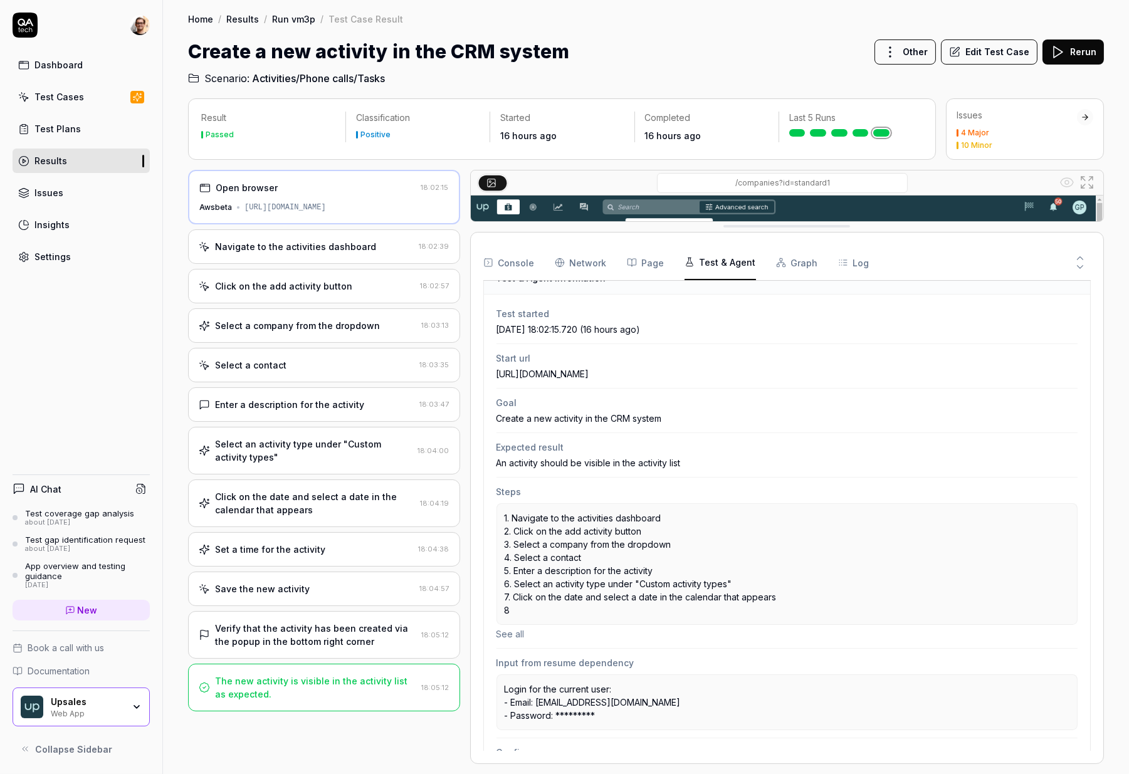
scroll to position [0, 0]
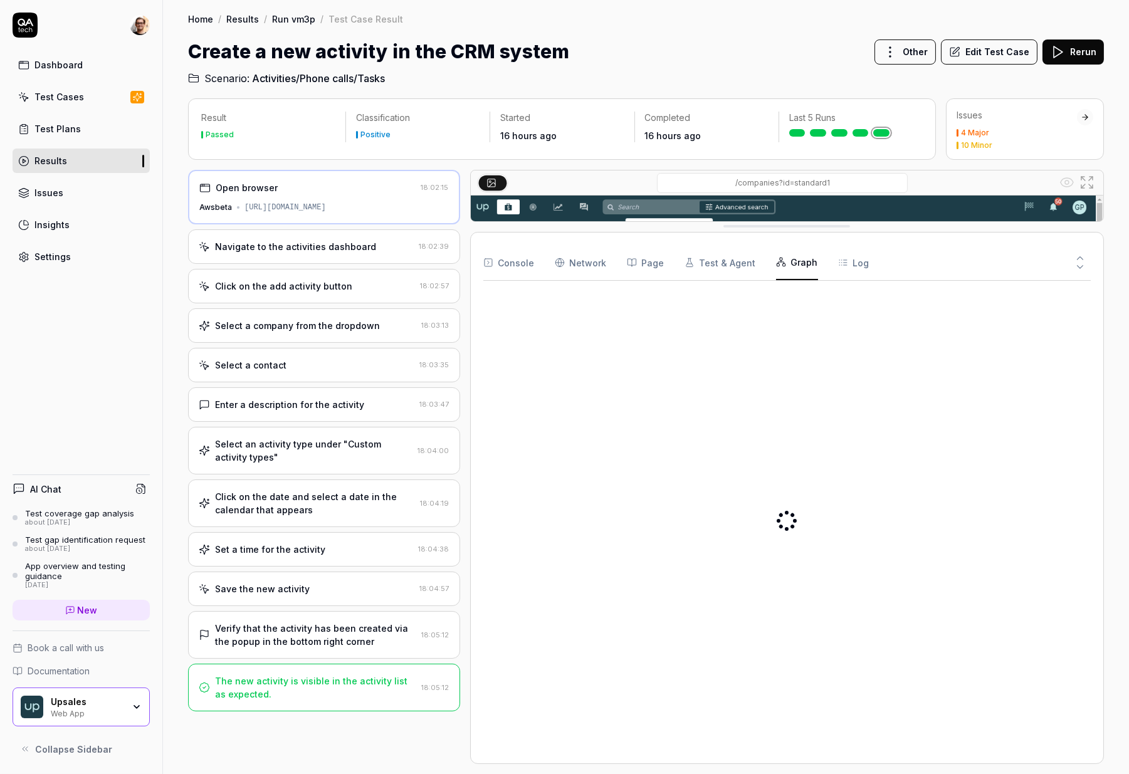
click at [800, 269] on button "Graph" at bounding box center [797, 262] width 42 height 35
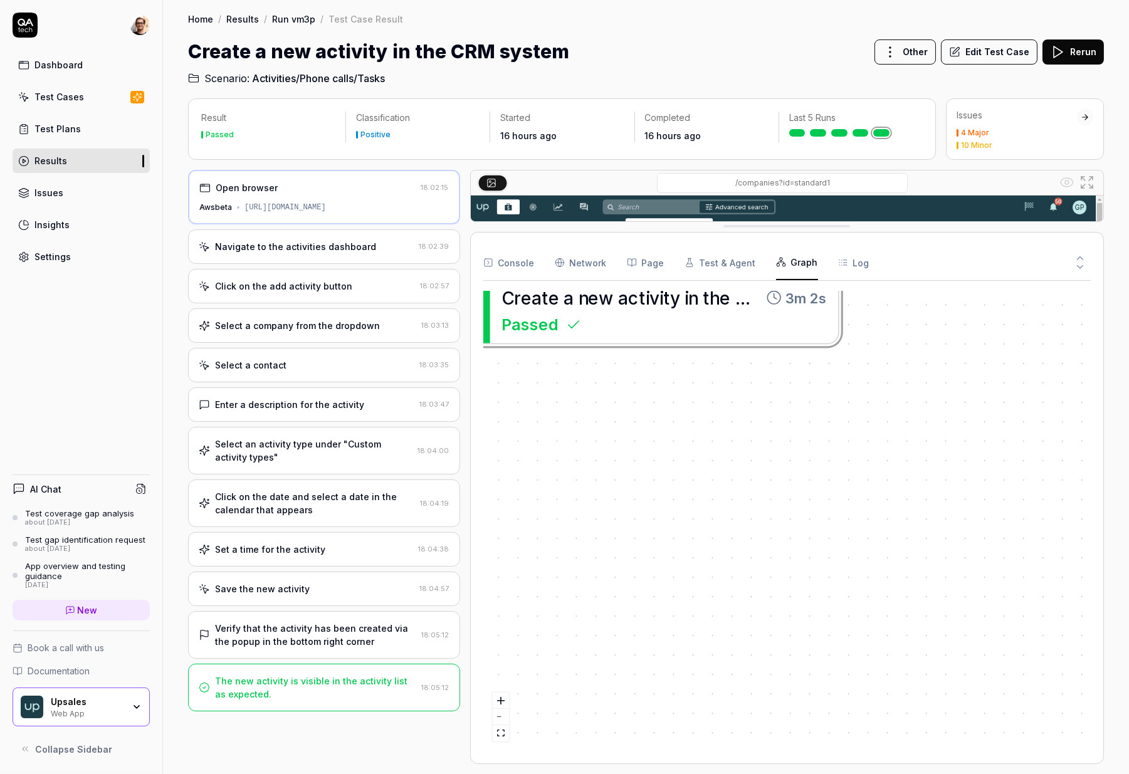
click at [859, 263] on div "Console Network Page Test & Agent Graph Log" at bounding box center [787, 263] width 608 height 36
click at [855, 265] on button "Log" at bounding box center [853, 262] width 31 height 35
click at [838, 260] on button "Log" at bounding box center [853, 262] width 31 height 35
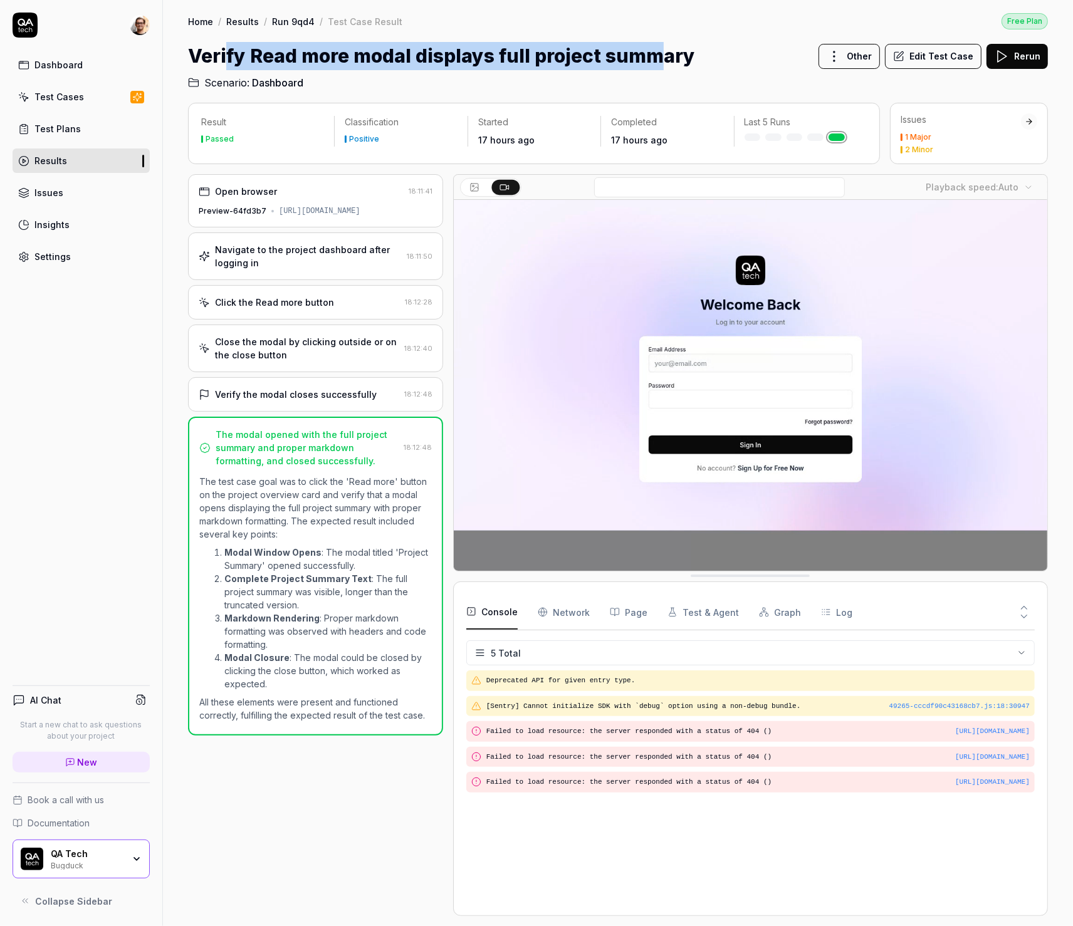
drag, startPoint x: 355, startPoint y: 51, endPoint x: 674, endPoint y: 49, distance: 319.0
click at [662, 45] on h1 "Verify Read more modal displays full project summary" at bounding box center [441, 56] width 507 height 28
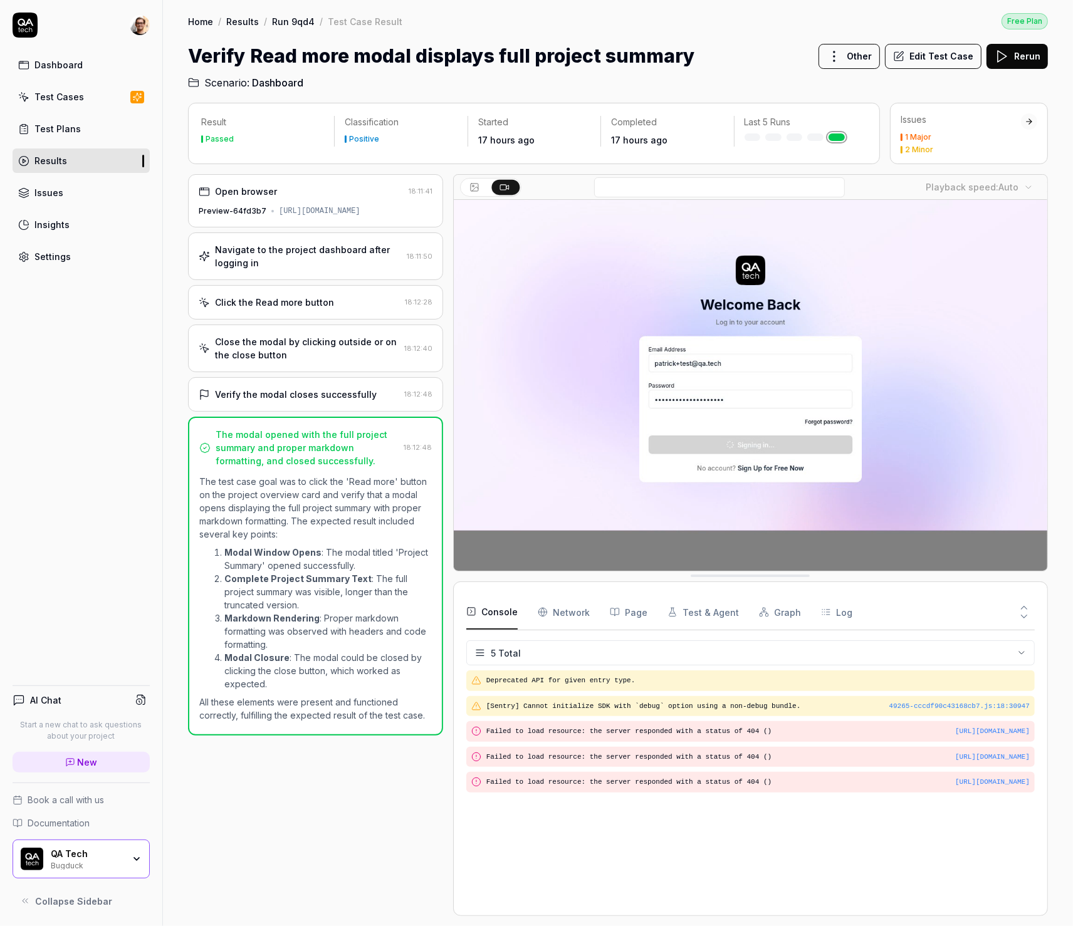
click at [678, 53] on h1 "Verify Read more modal displays full project summary" at bounding box center [441, 56] width 507 height 28
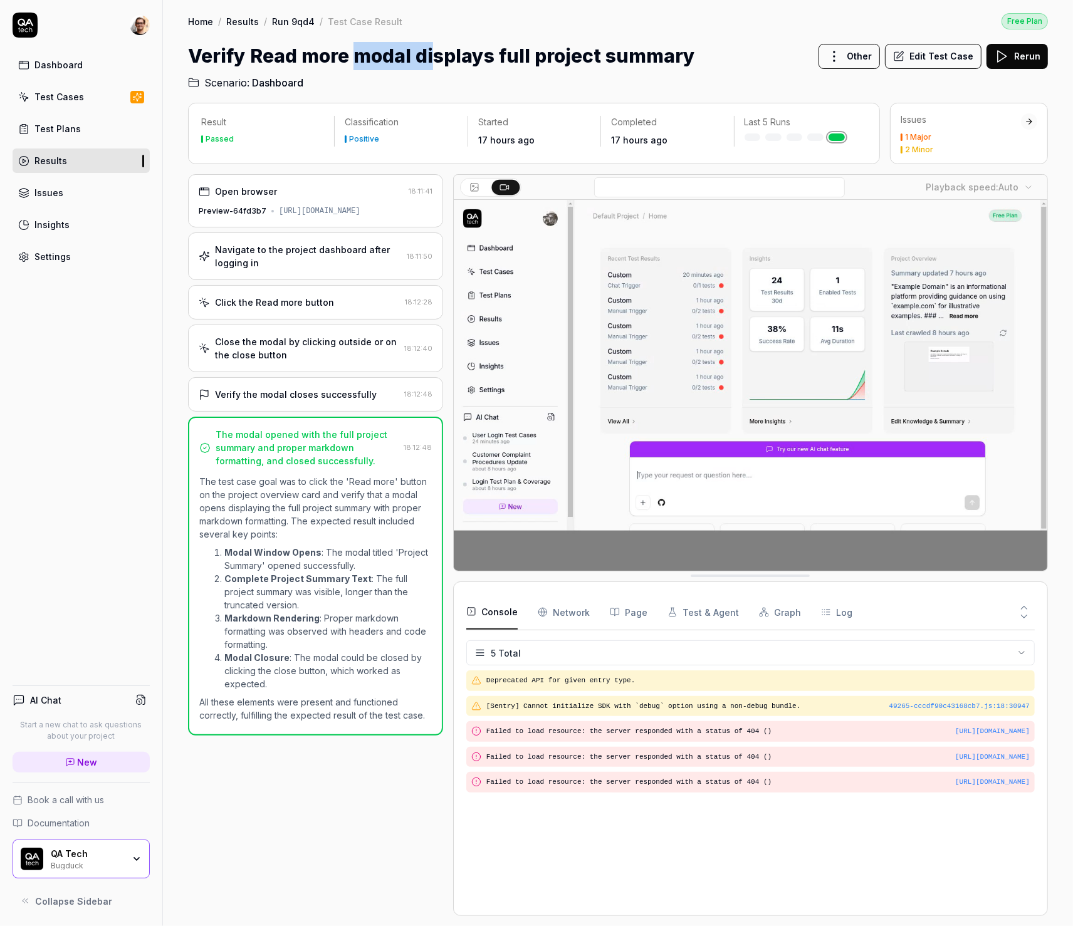
drag, startPoint x: 373, startPoint y: 63, endPoint x: 506, endPoint y: 57, distance: 133.0
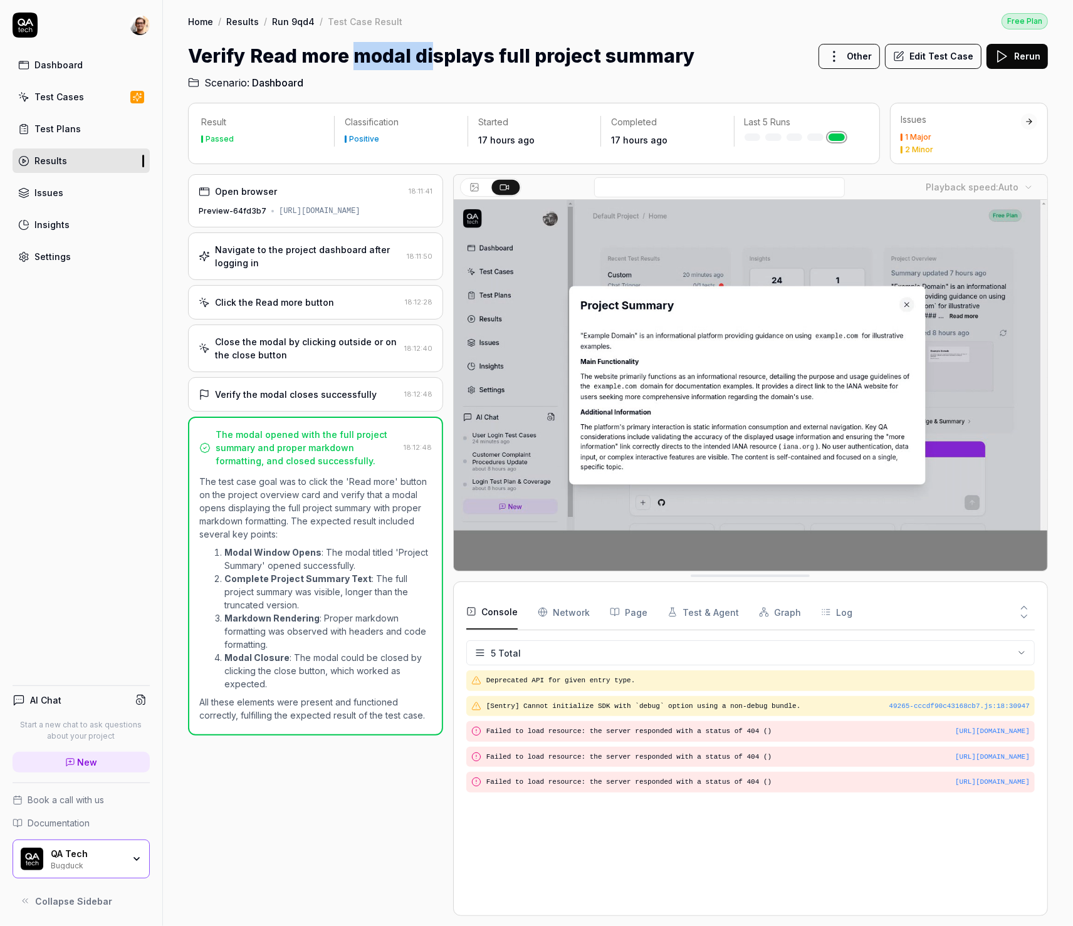
click at [502, 58] on h1 "Verify Read more modal displays full project summary" at bounding box center [441, 56] width 507 height 28
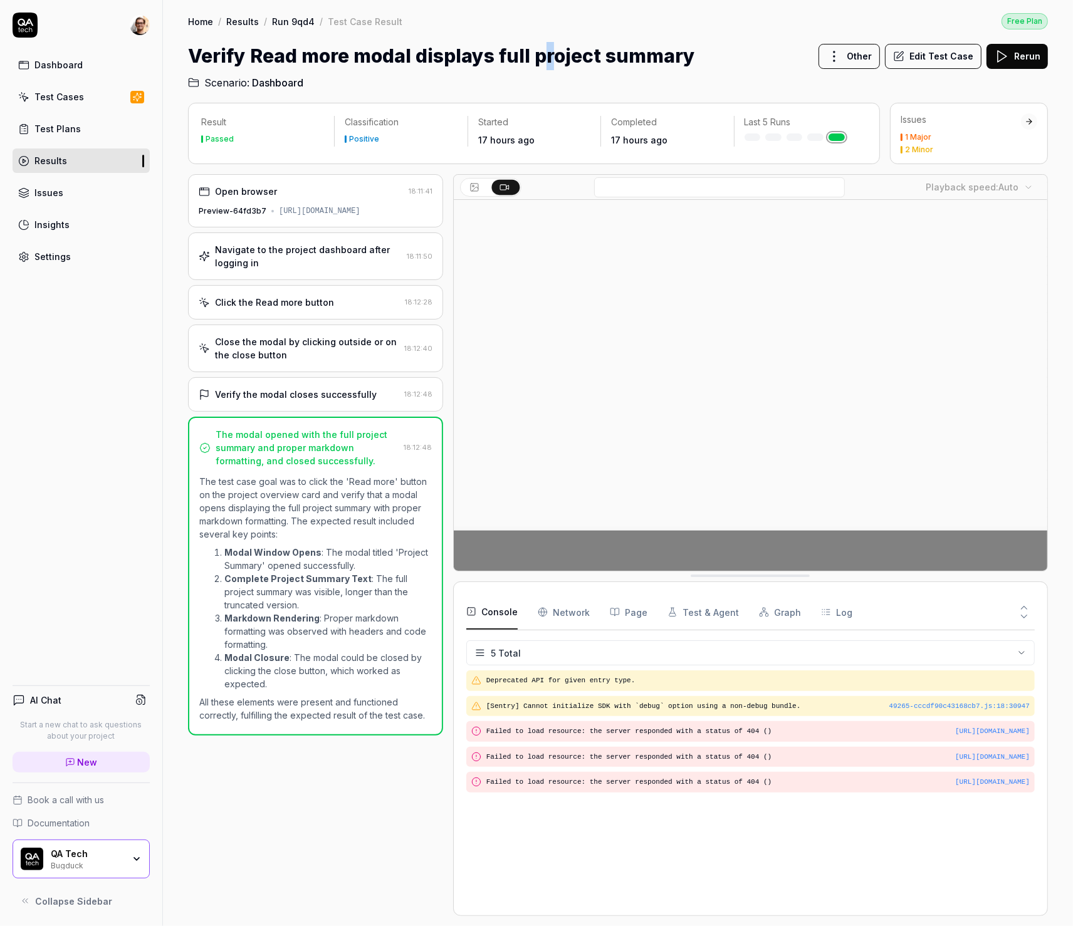
drag, startPoint x: 578, startPoint y: 56, endPoint x: 603, endPoint y: 56, distance: 25.1
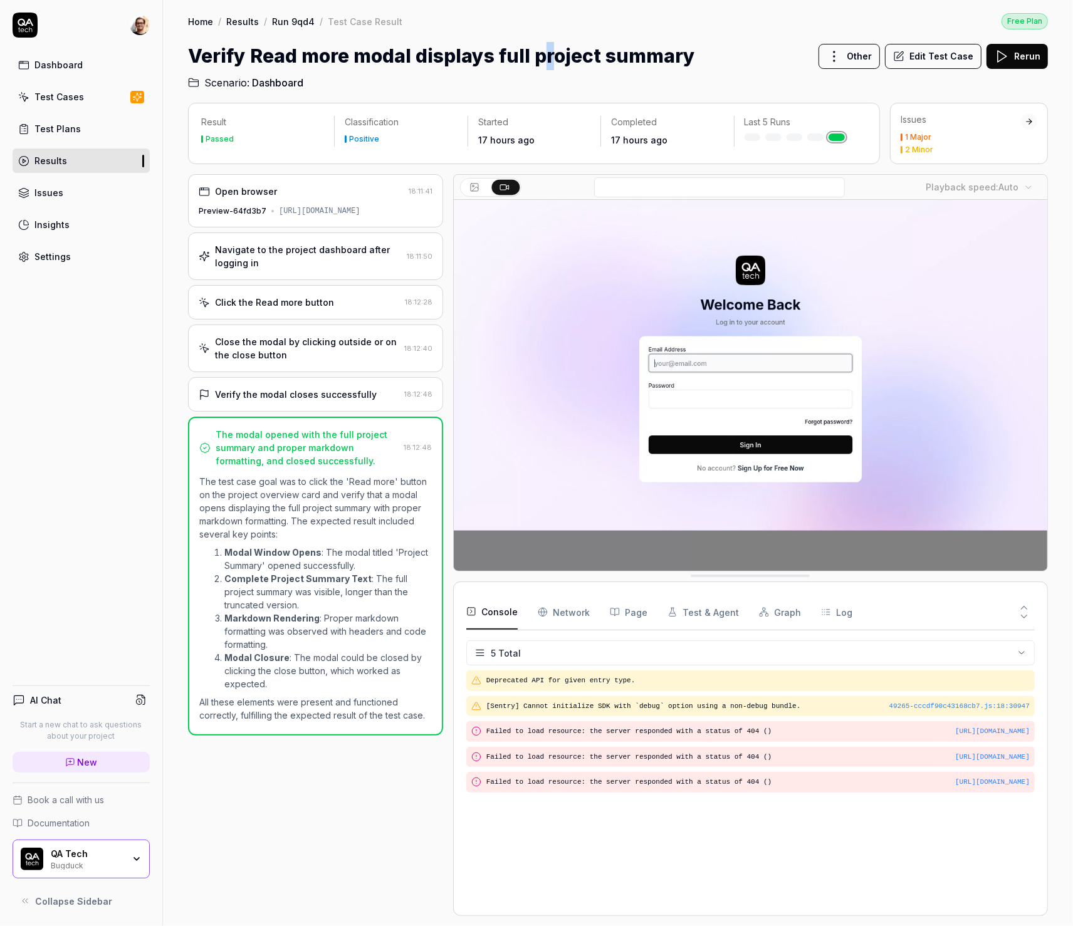
click at [583, 56] on h1 "Verify Read more modal displays full project summary" at bounding box center [441, 56] width 507 height 28
click at [330, 400] on div "Verify the modal closes successfully" at bounding box center [296, 394] width 162 height 13
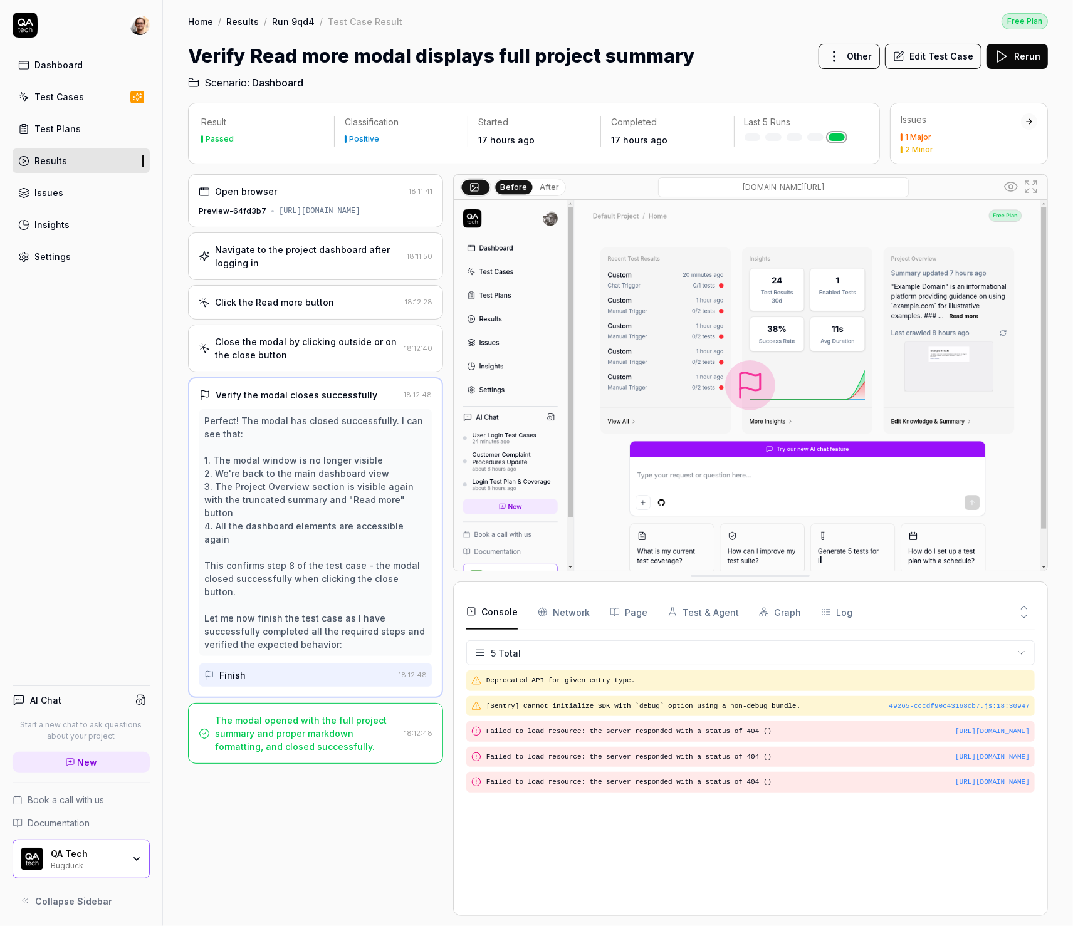
click at [543, 186] on button "After" at bounding box center [549, 187] width 29 height 14
click at [306, 617] on div "Perfect! The modal has closed successfully. I can see that: 1. The modal window…" at bounding box center [315, 532] width 222 height 237
drag, startPoint x: 342, startPoint y: 353, endPoint x: 345, endPoint y: 366, distance: 13.5
click at [342, 353] on div "Close the modal by clicking outside or on the close button" at bounding box center [307, 348] width 184 height 26
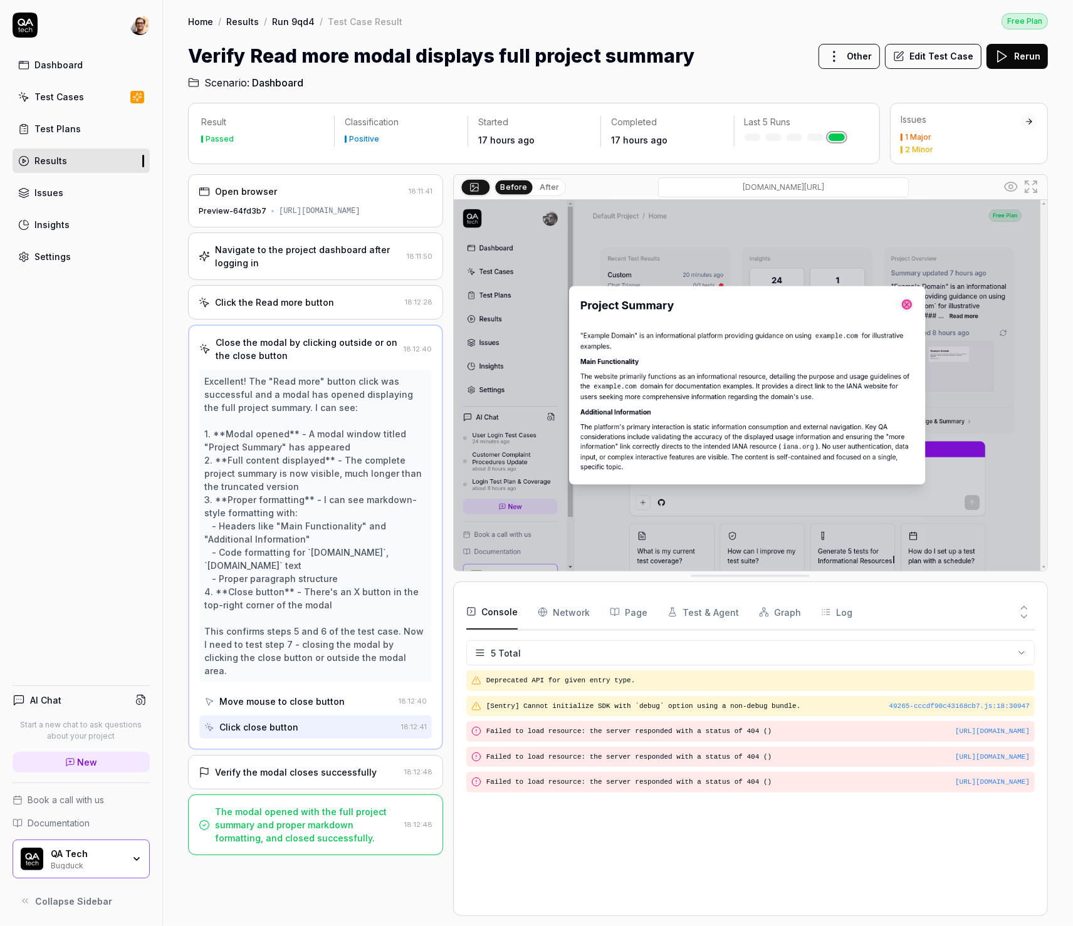
click at [543, 182] on button "After" at bounding box center [549, 187] width 29 height 14
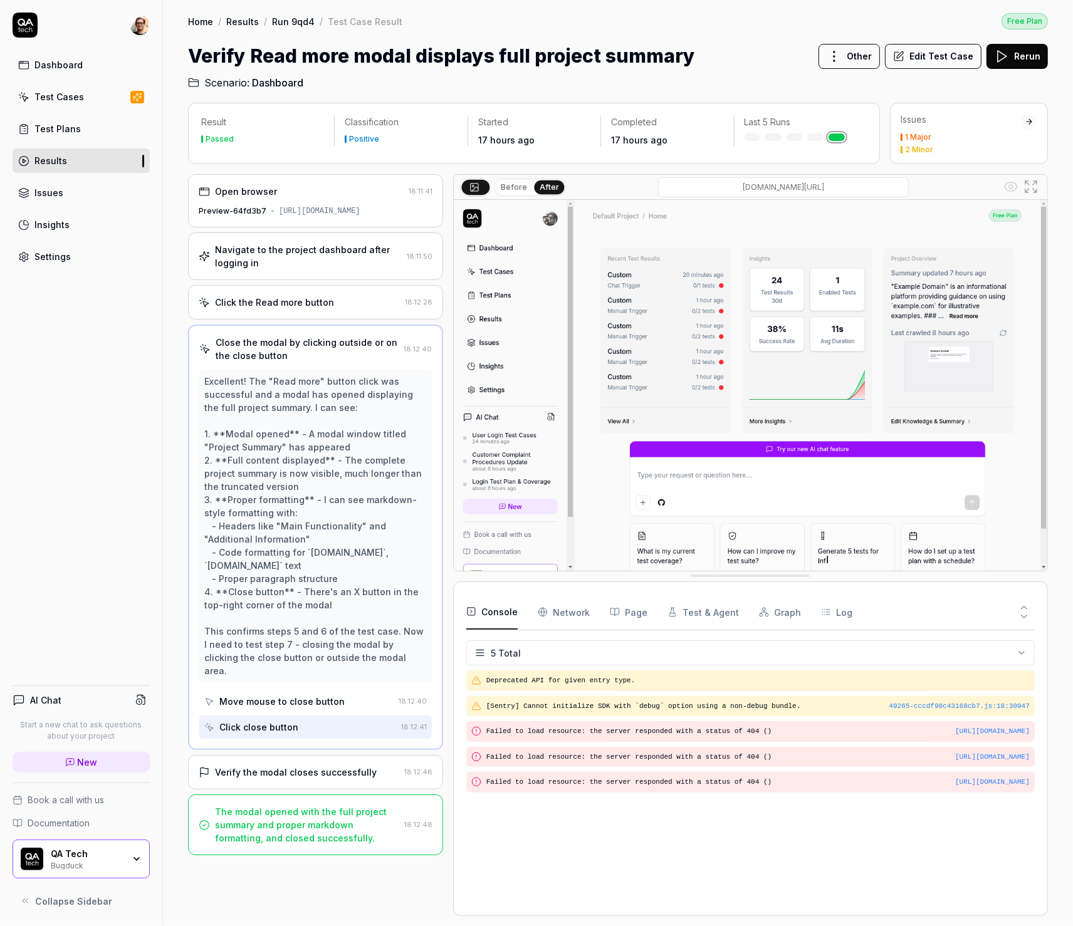
click at [508, 180] on button "Before" at bounding box center [514, 187] width 36 height 14
